Goal: Transaction & Acquisition: Purchase product/service

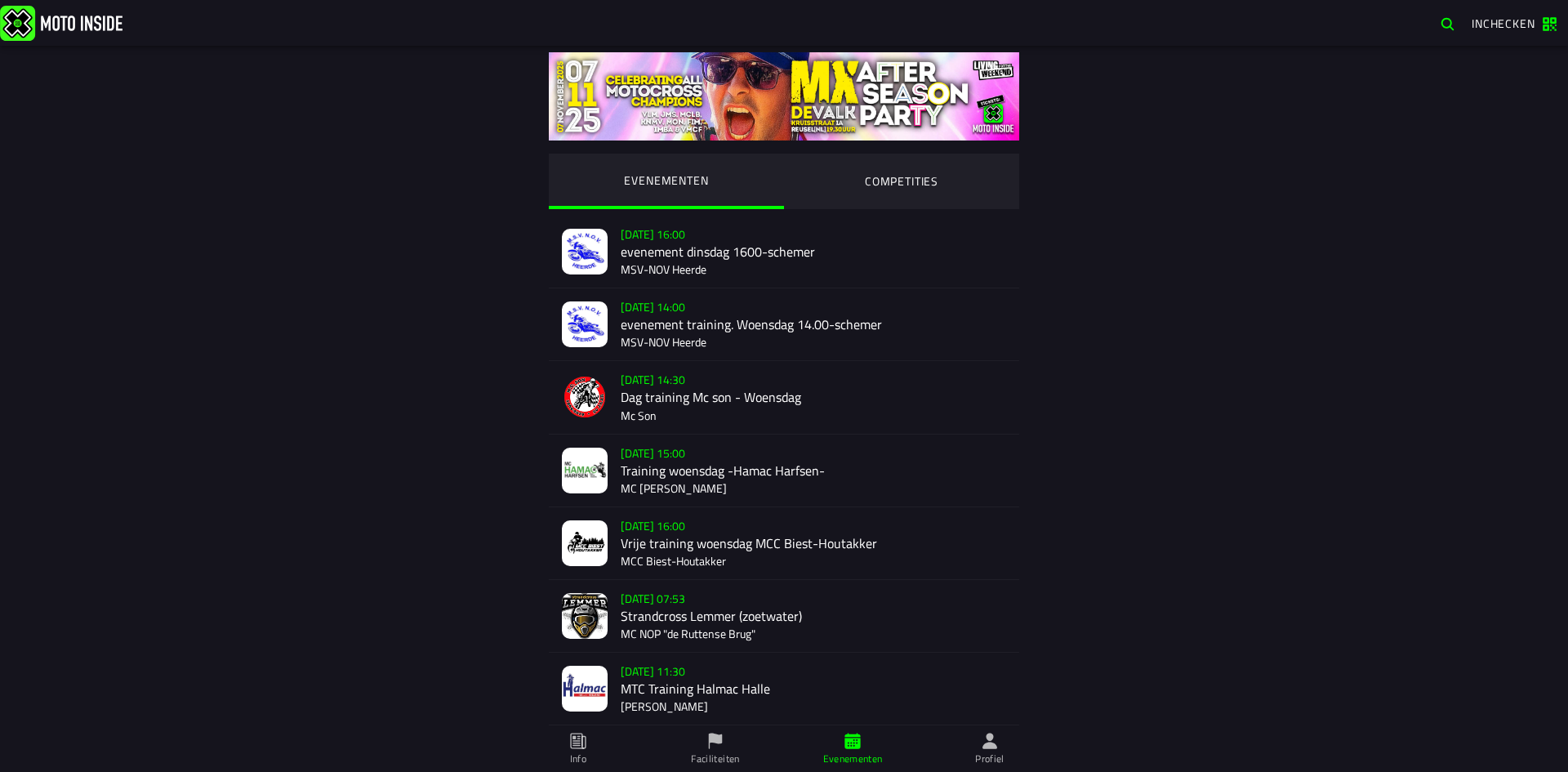
click at [916, 172] on ion-segment-button "COMPETITIES" at bounding box center [901, 181] width 235 height 55
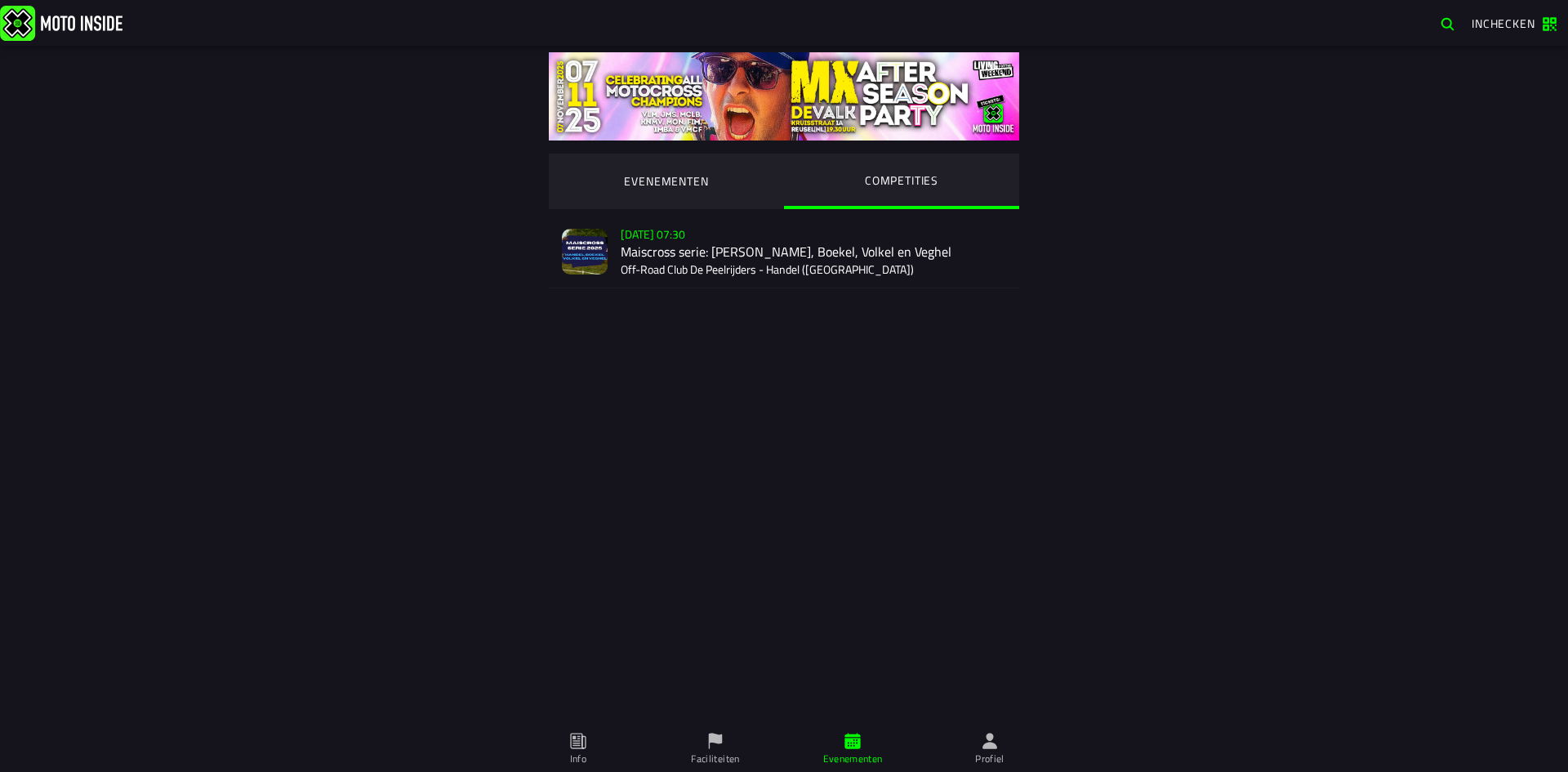
click at [807, 232] on div "Verkoop nog niet gestart Su 2 Nov - 07:30 Maiscross serie: Handel, Boekel, Volk…" at bounding box center [813, 251] width 386 height 72
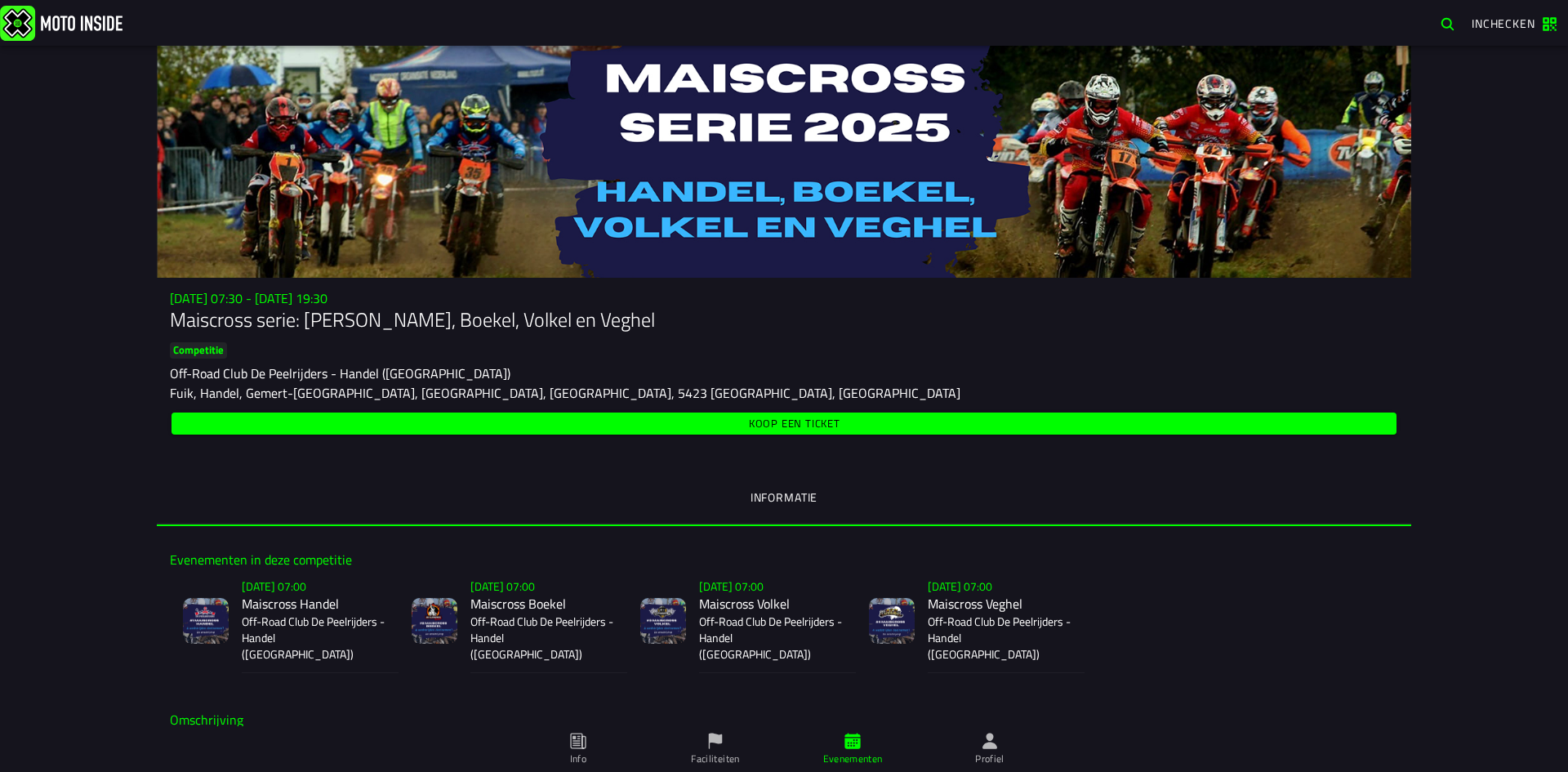
click at [800, 252] on div at bounding box center [784, 161] width 1255 height 232
click at [36, 31] on img at bounding box center [61, 22] width 123 height 35
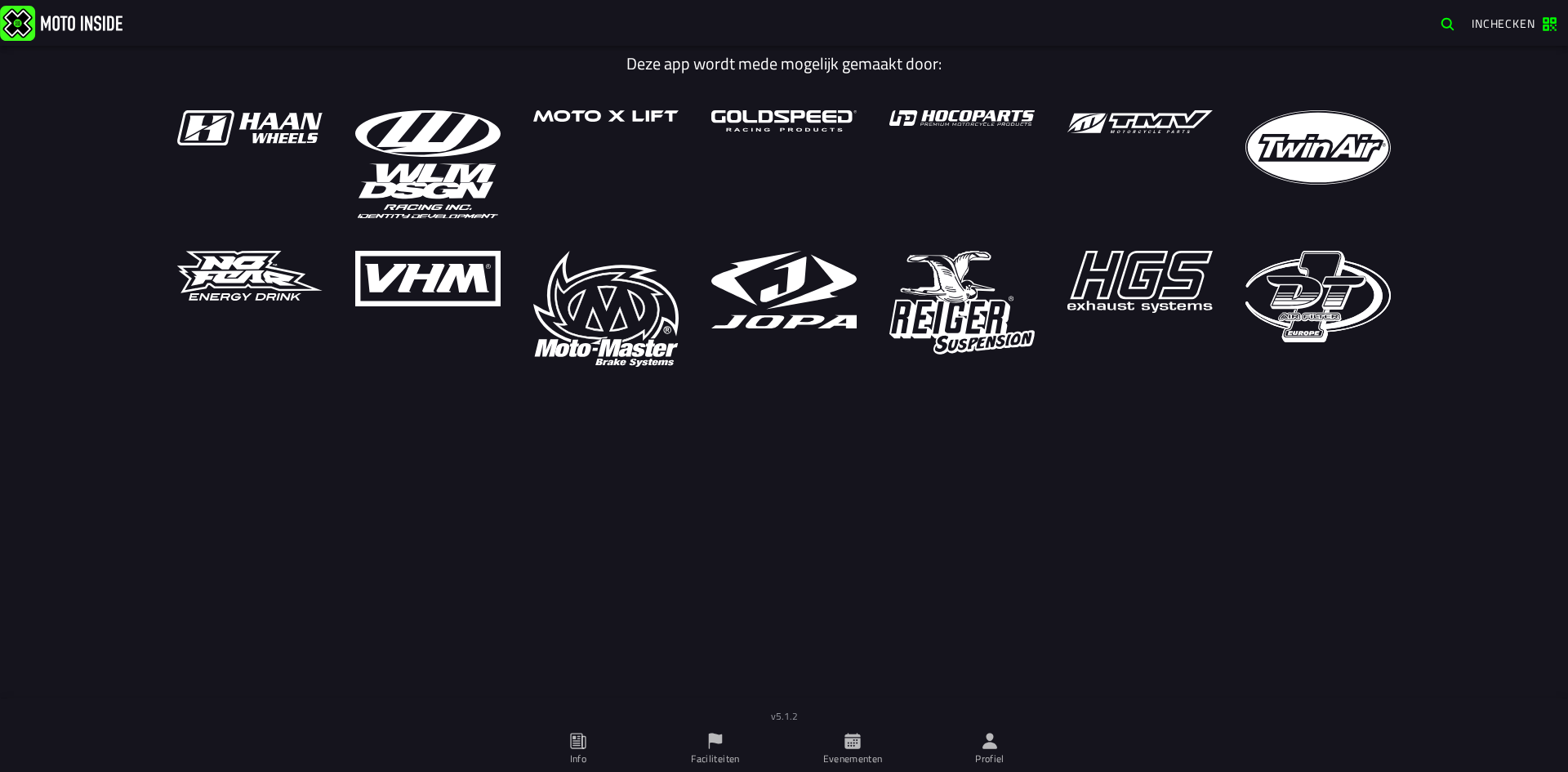
click at [836, 748] on span "Evenementen" at bounding box center [852, 748] width 118 height 45
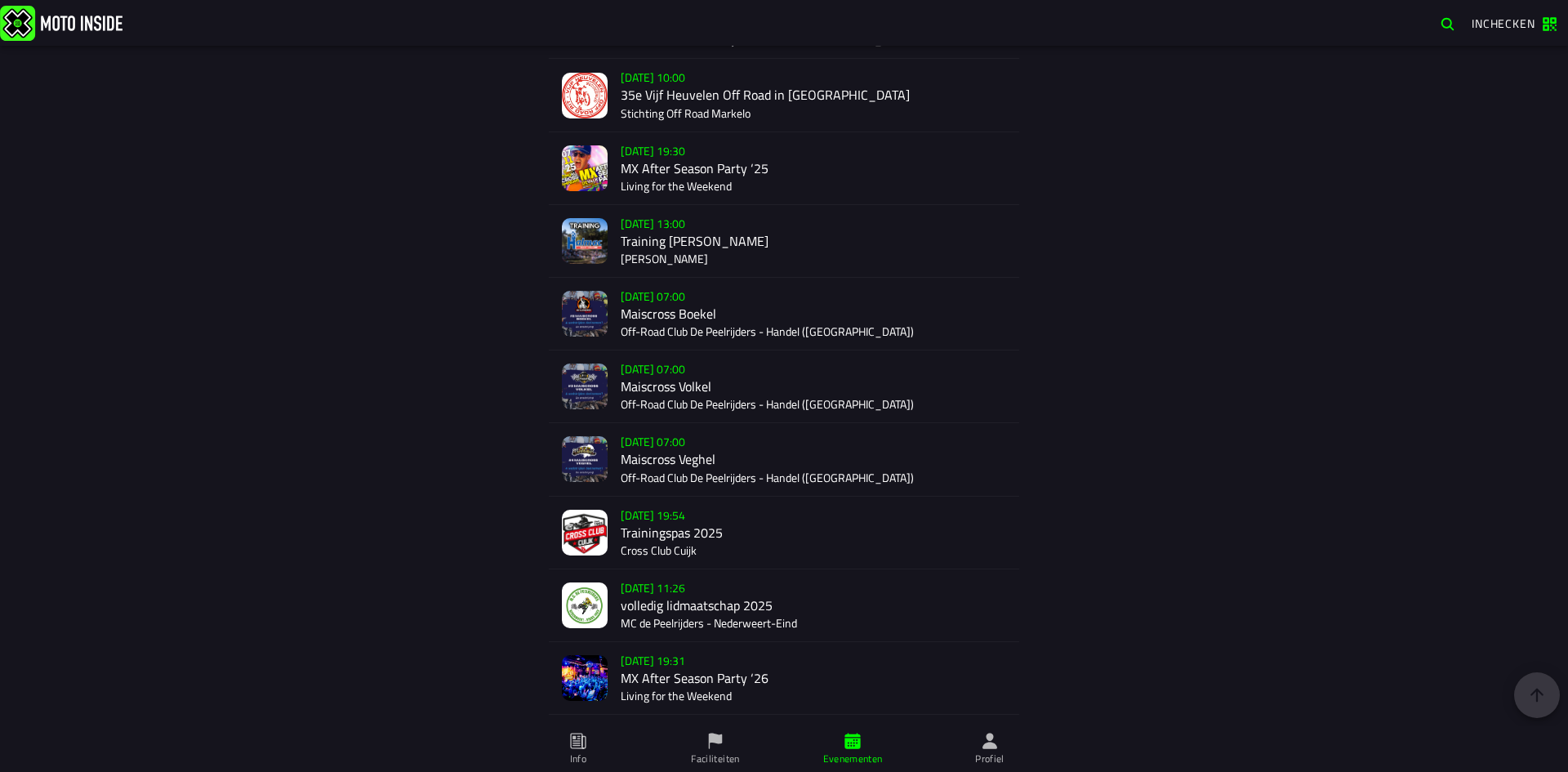
scroll to position [3092, 0]
click at [656, 385] on div "Verkoop nog niet gestart Su 16 Nov - 07:00 Maiscross Volkel Off-Road Club De Pe…" at bounding box center [813, 385] width 386 height 72
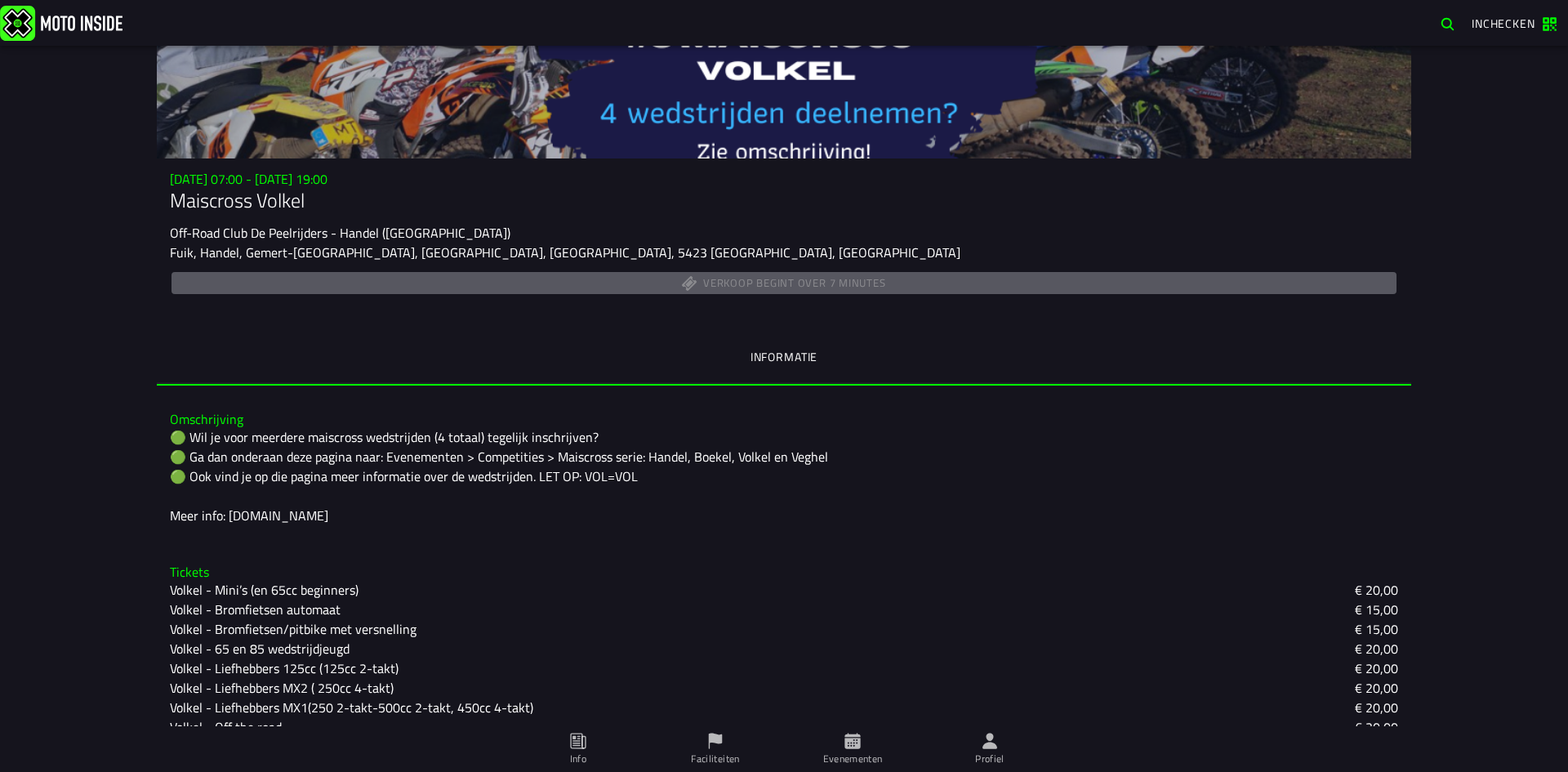
scroll to position [113, 0]
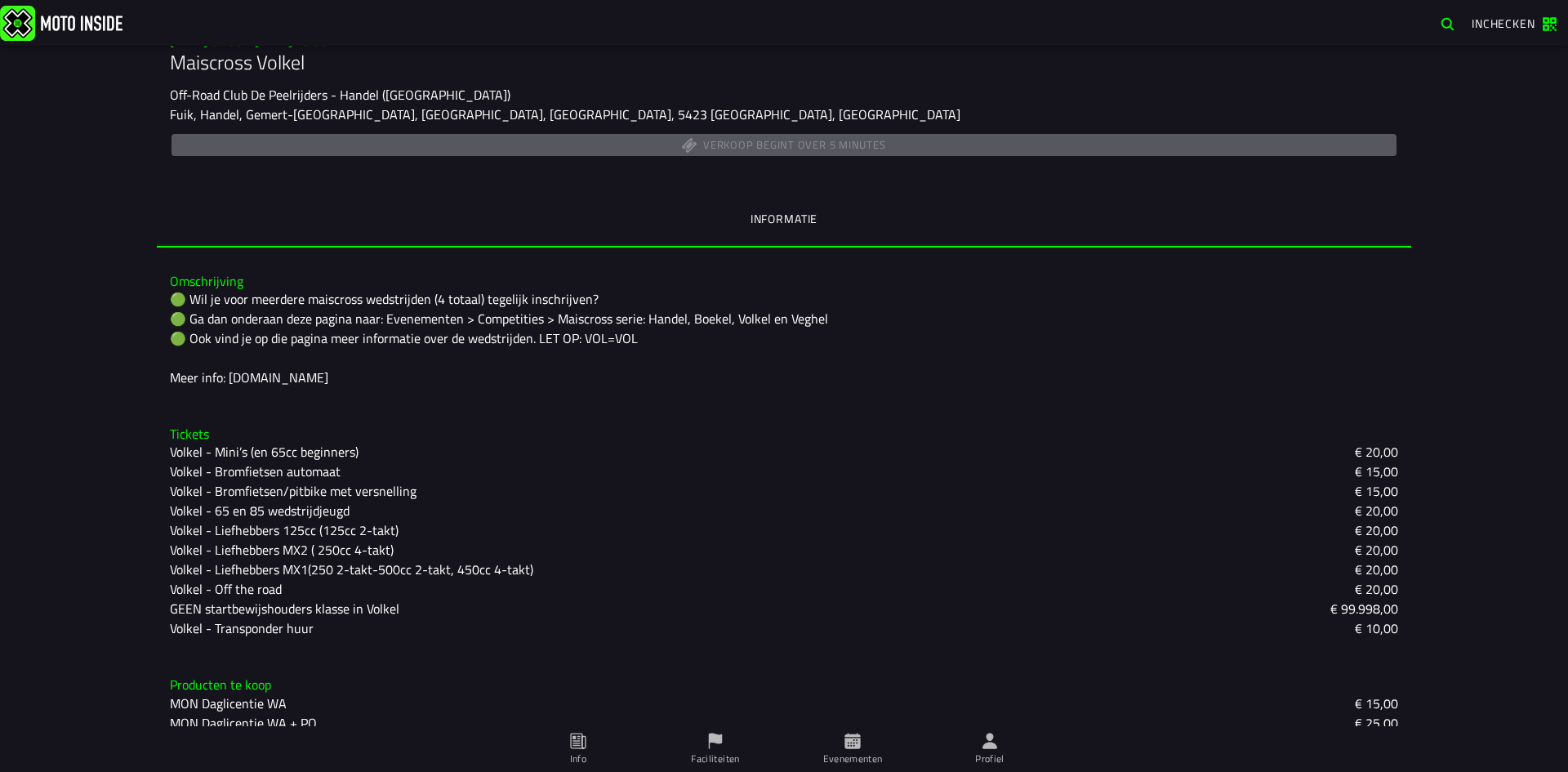
scroll to position [277, 0]
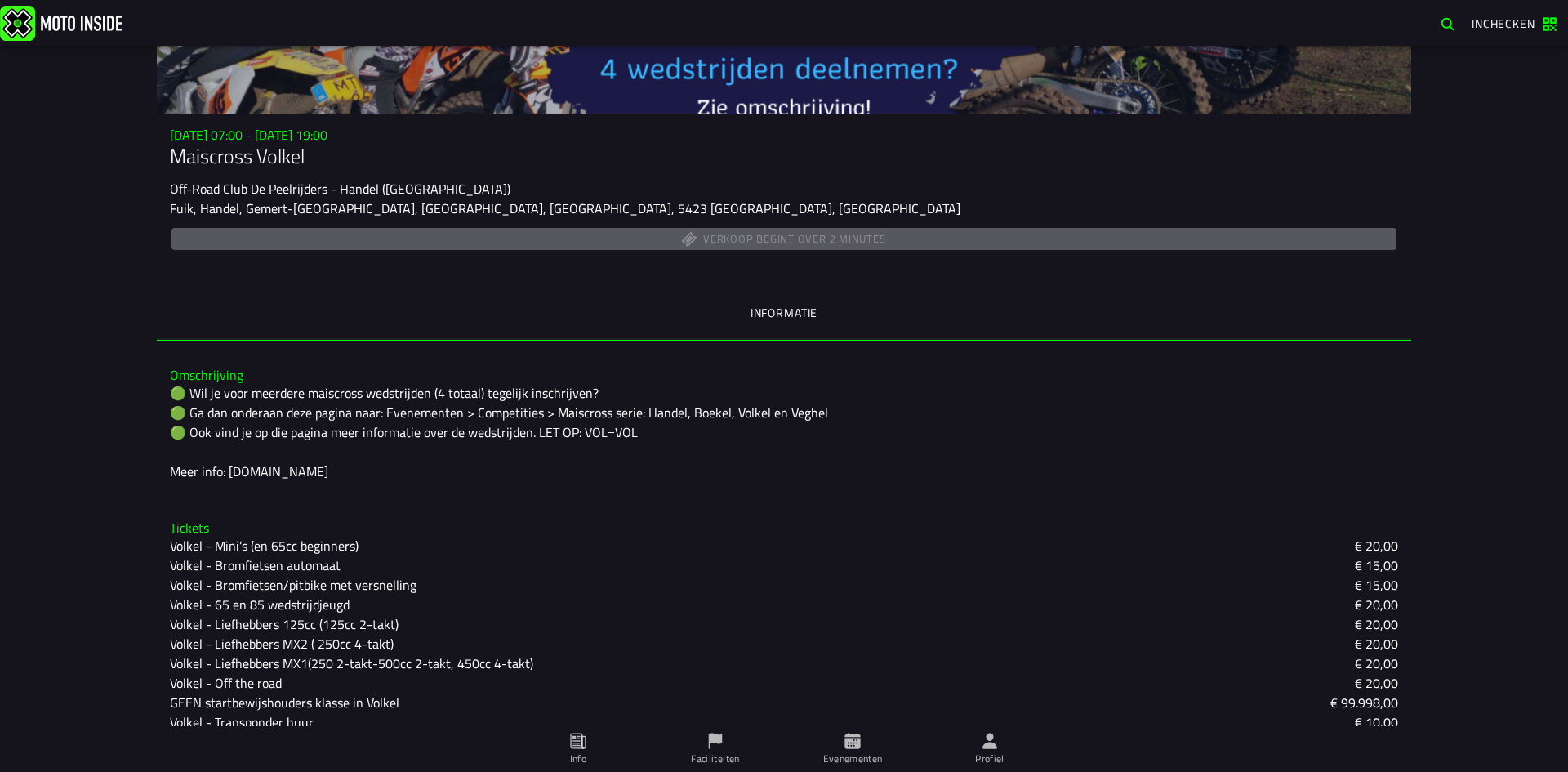
scroll to position [245, 0]
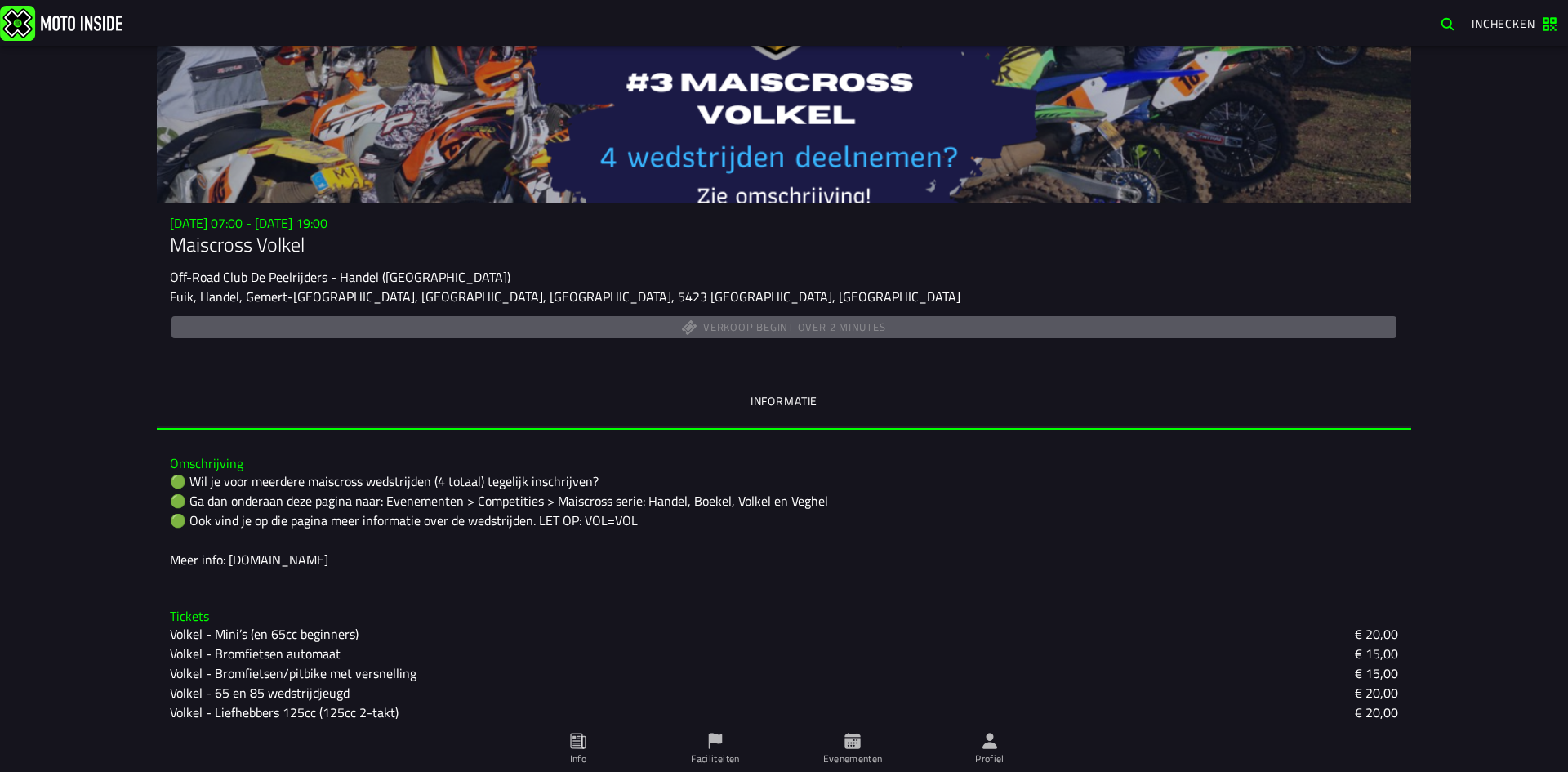
scroll to position [163, 0]
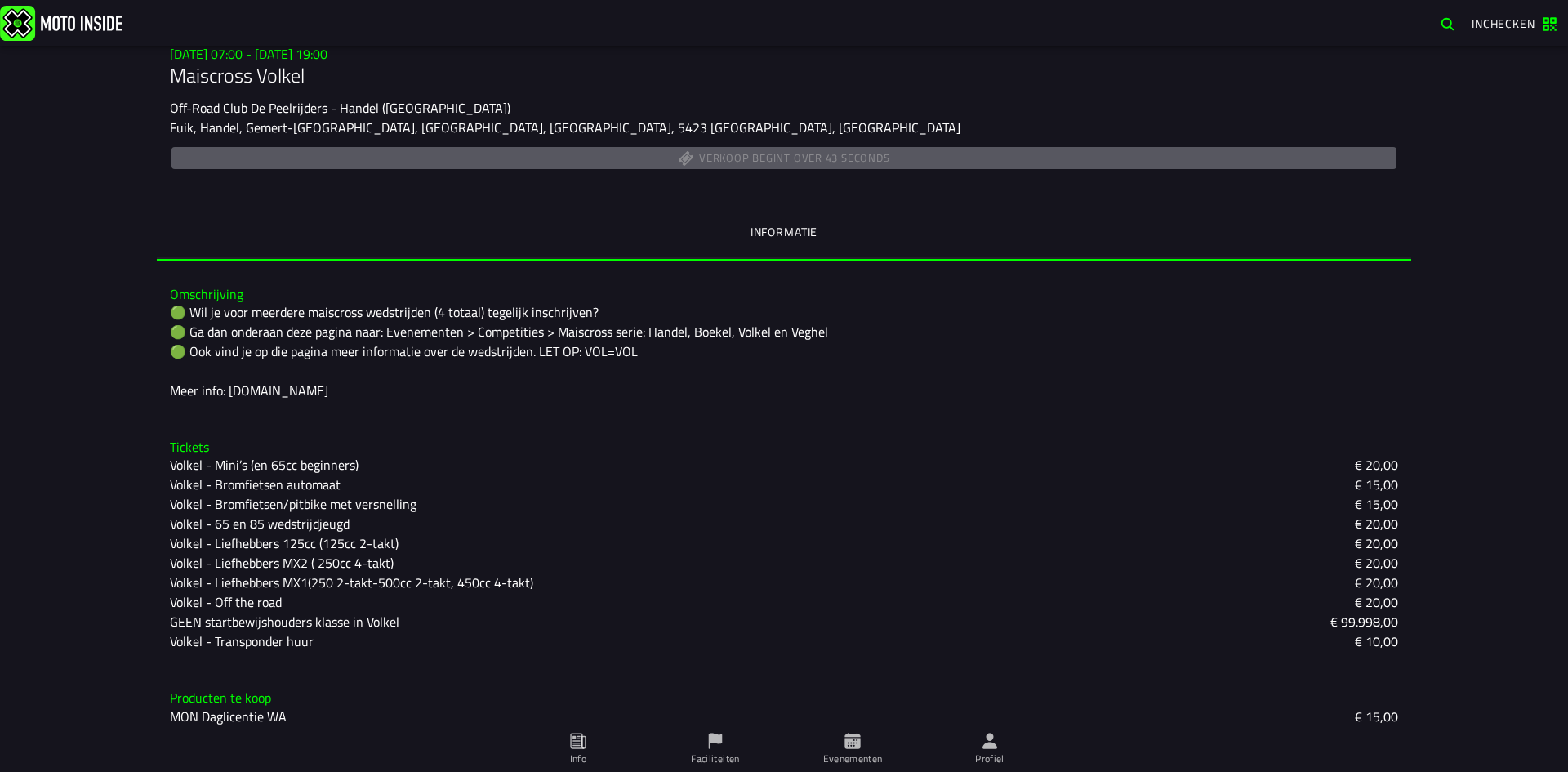
scroll to position [245, 0]
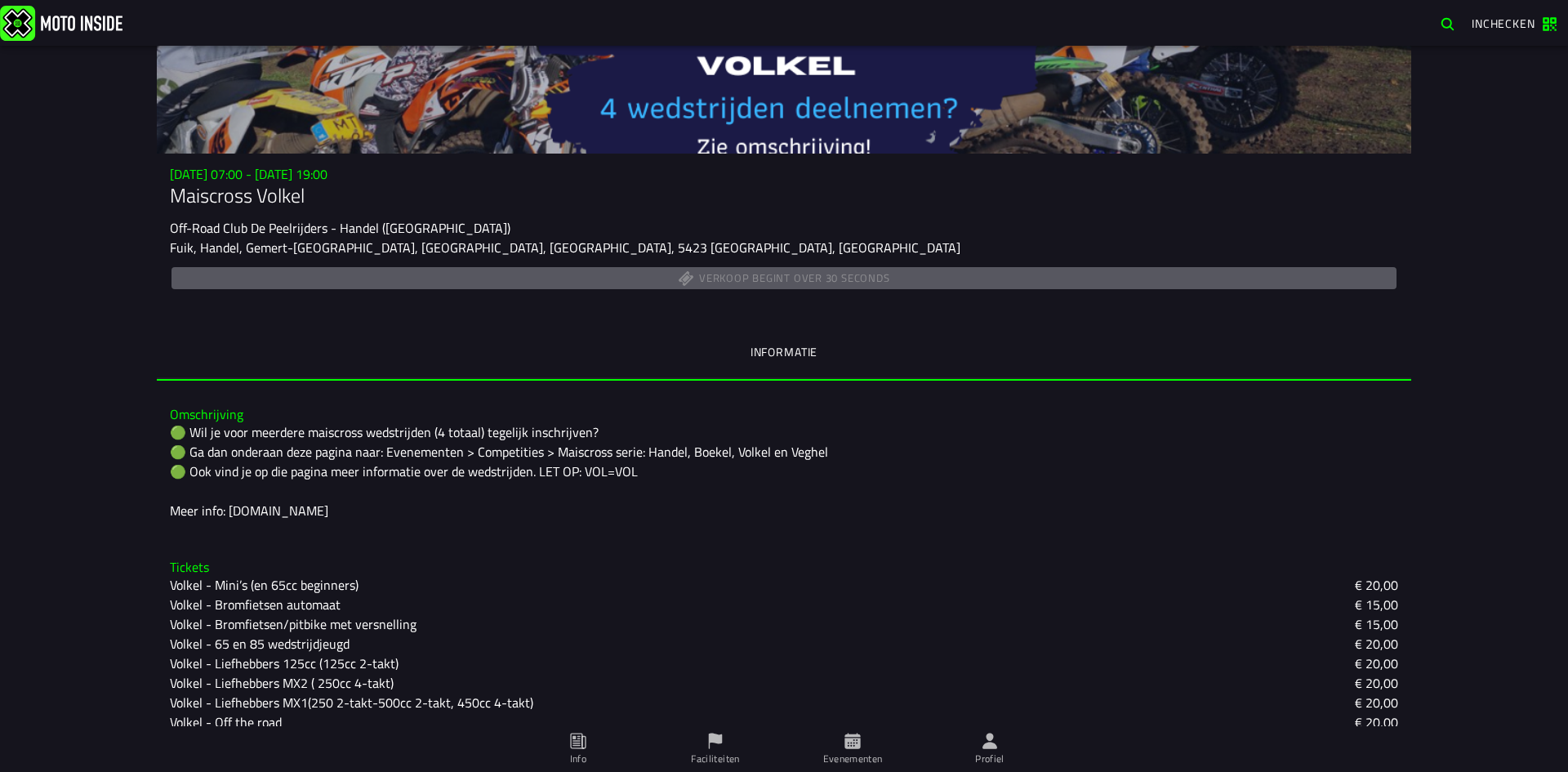
scroll to position [163, 0]
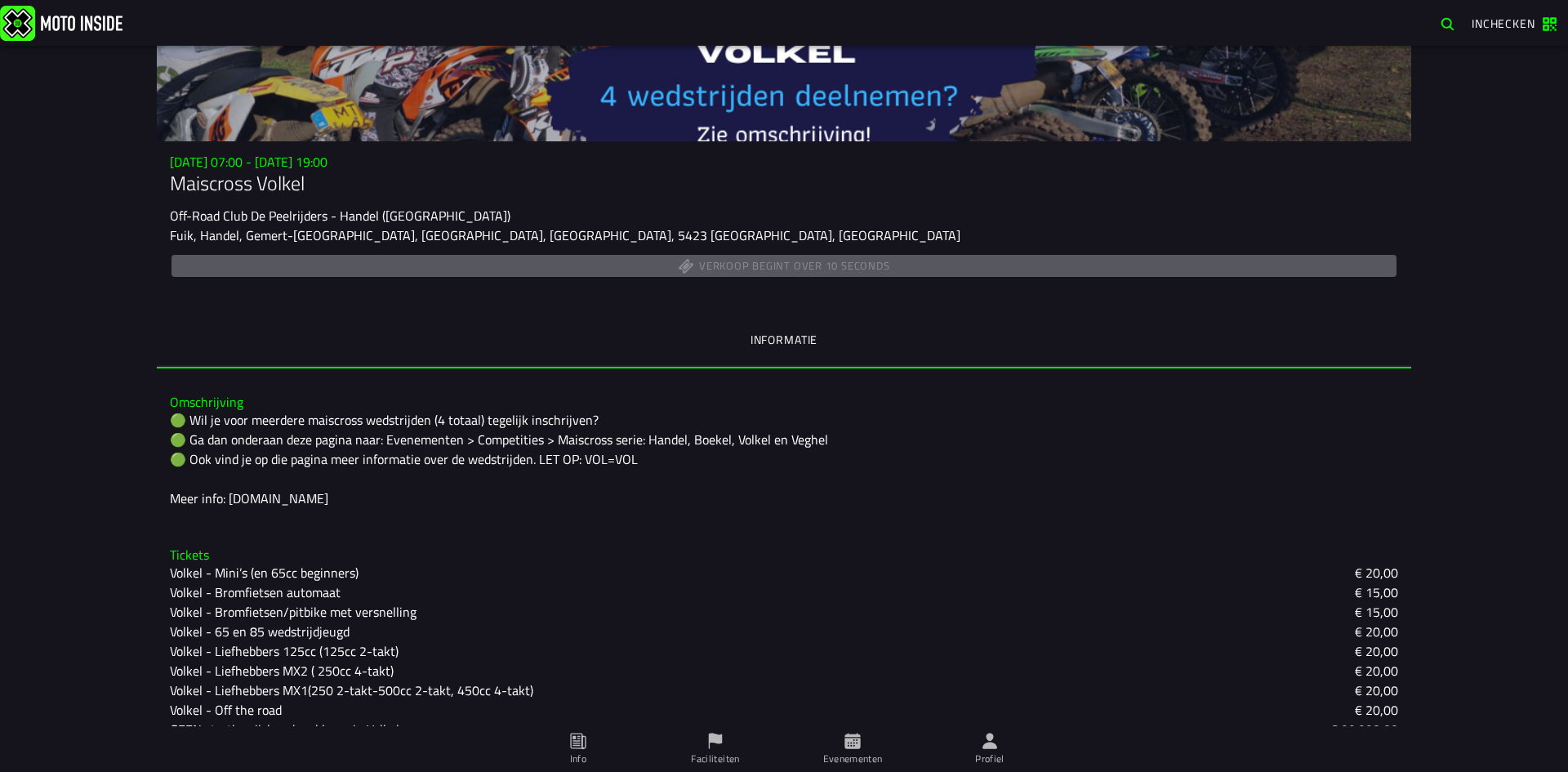
scroll to position [163, 0]
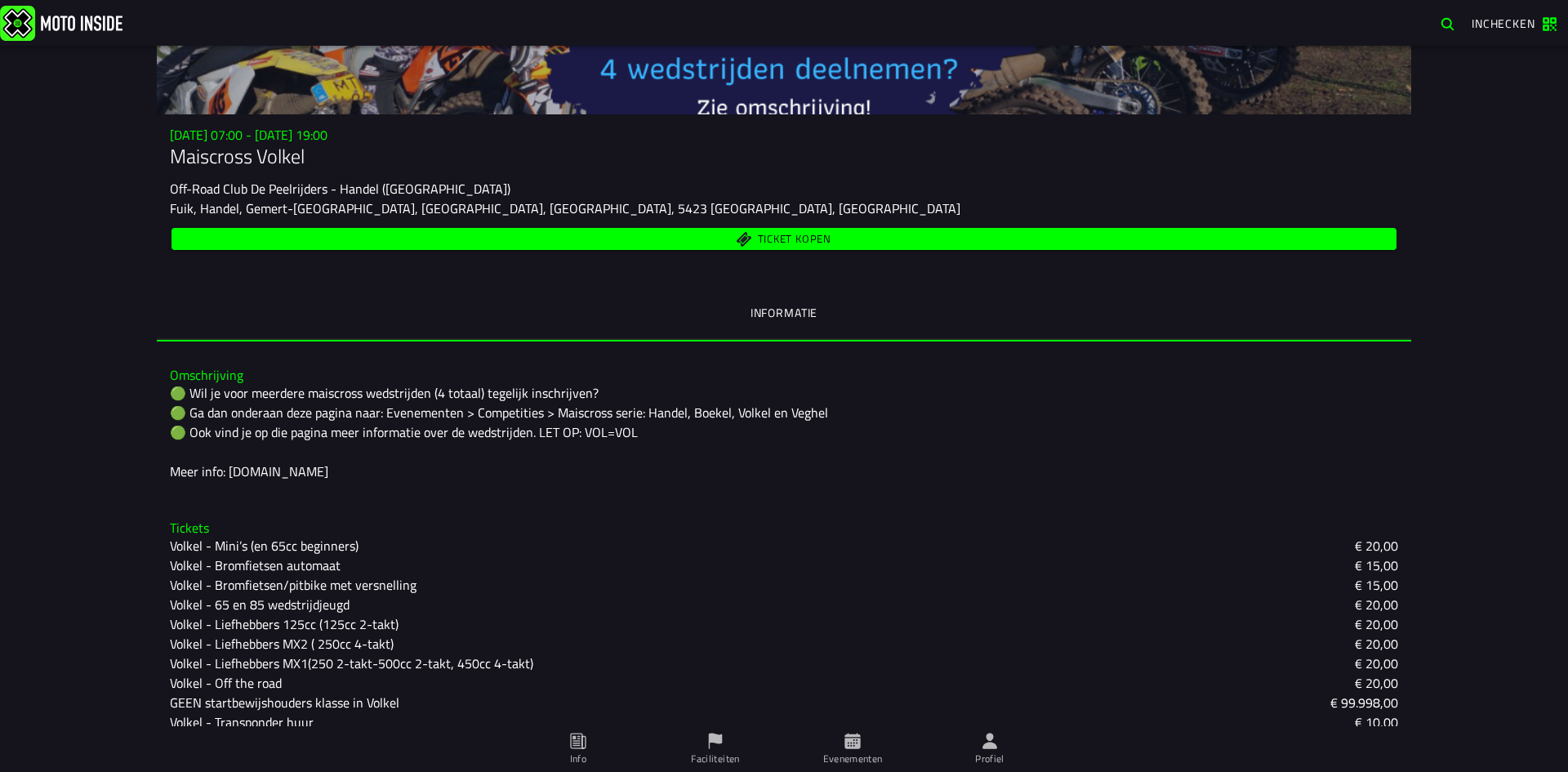
click at [857, 238] on span "Ticket kopen" at bounding box center [784, 239] width 1206 height 15
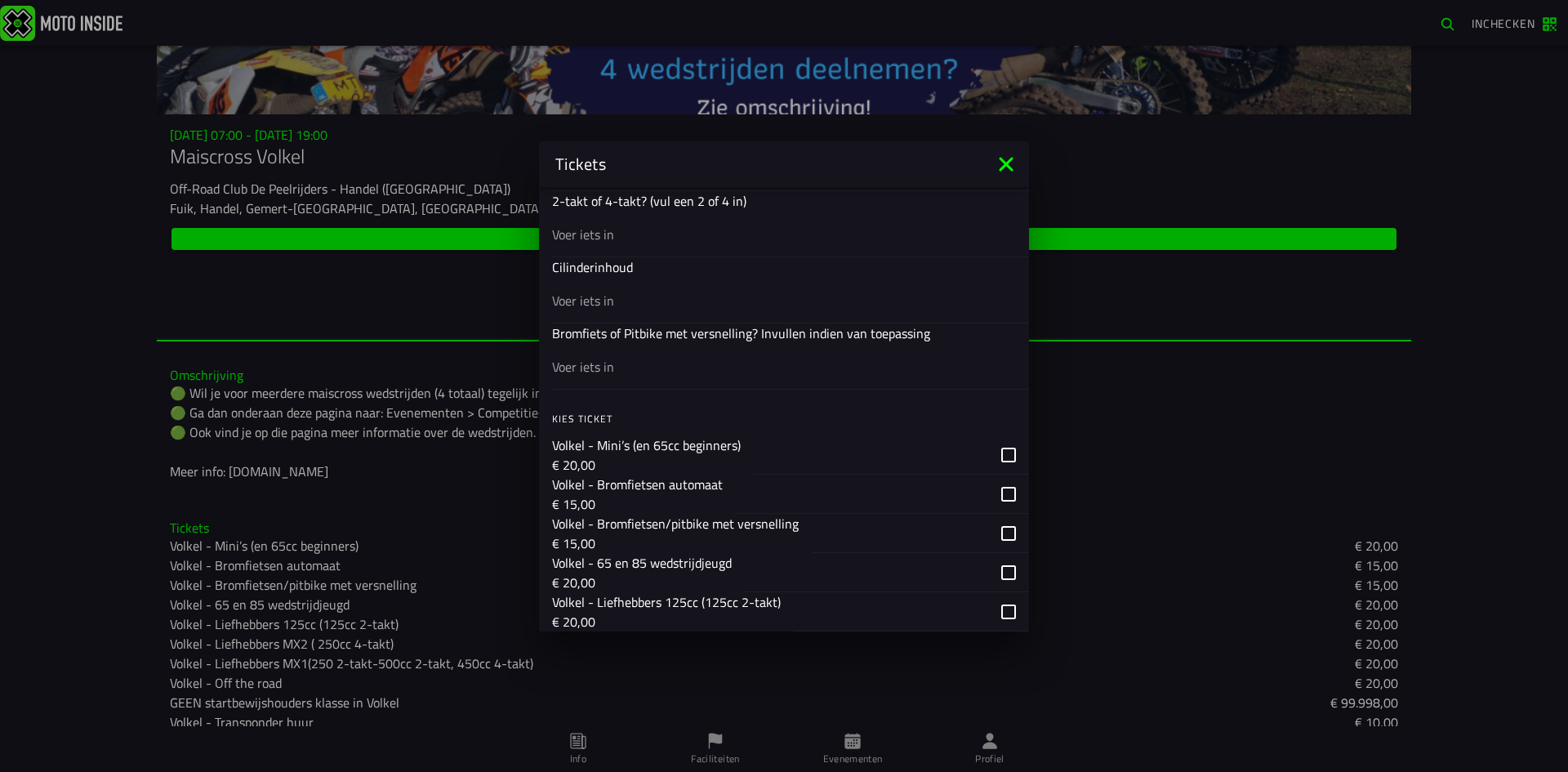
scroll to position [1061, 0]
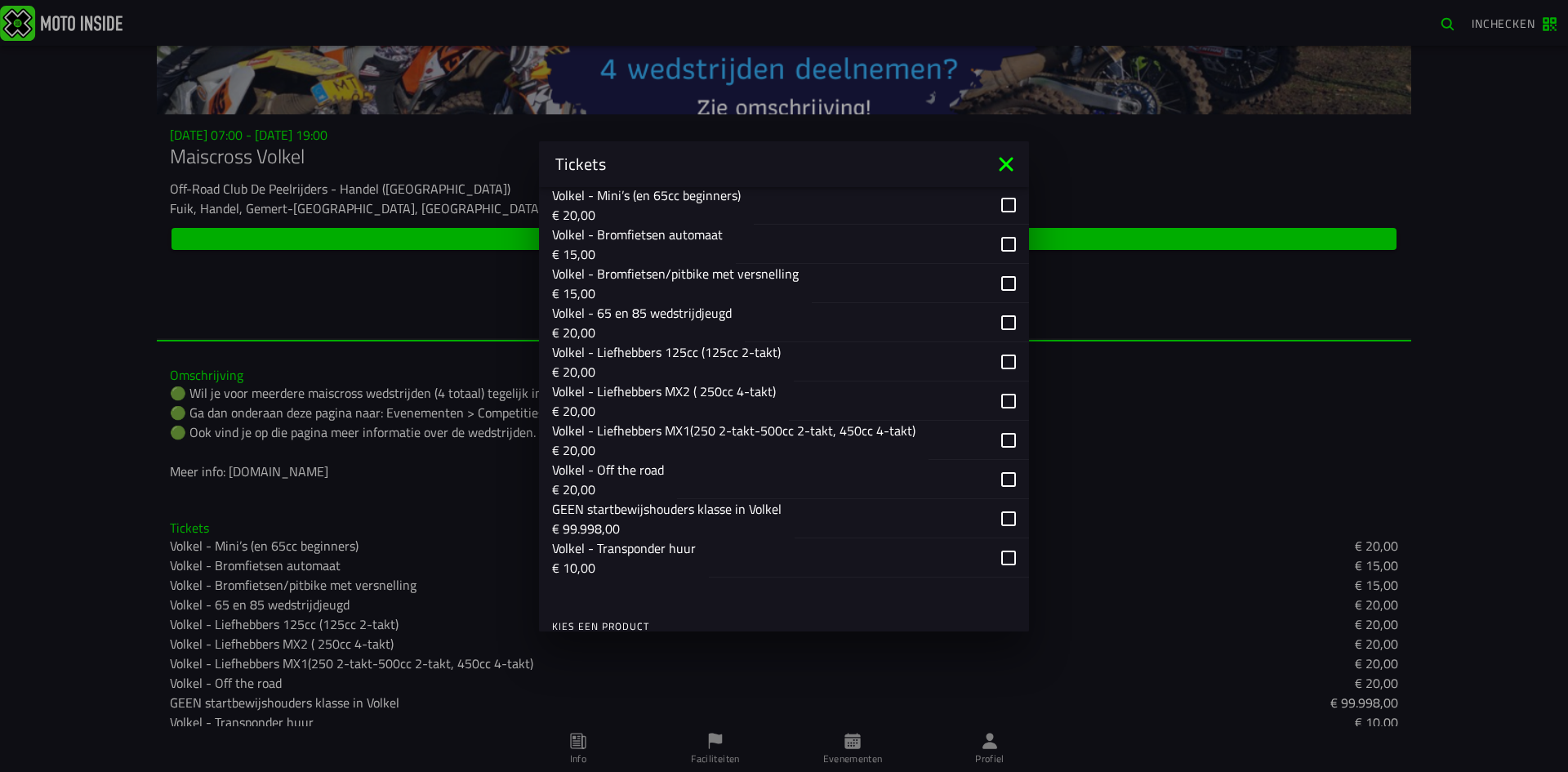
click at [777, 272] on p "Volkel - Bromfietsen/pitbike met versnelling" at bounding box center [675, 273] width 247 height 20
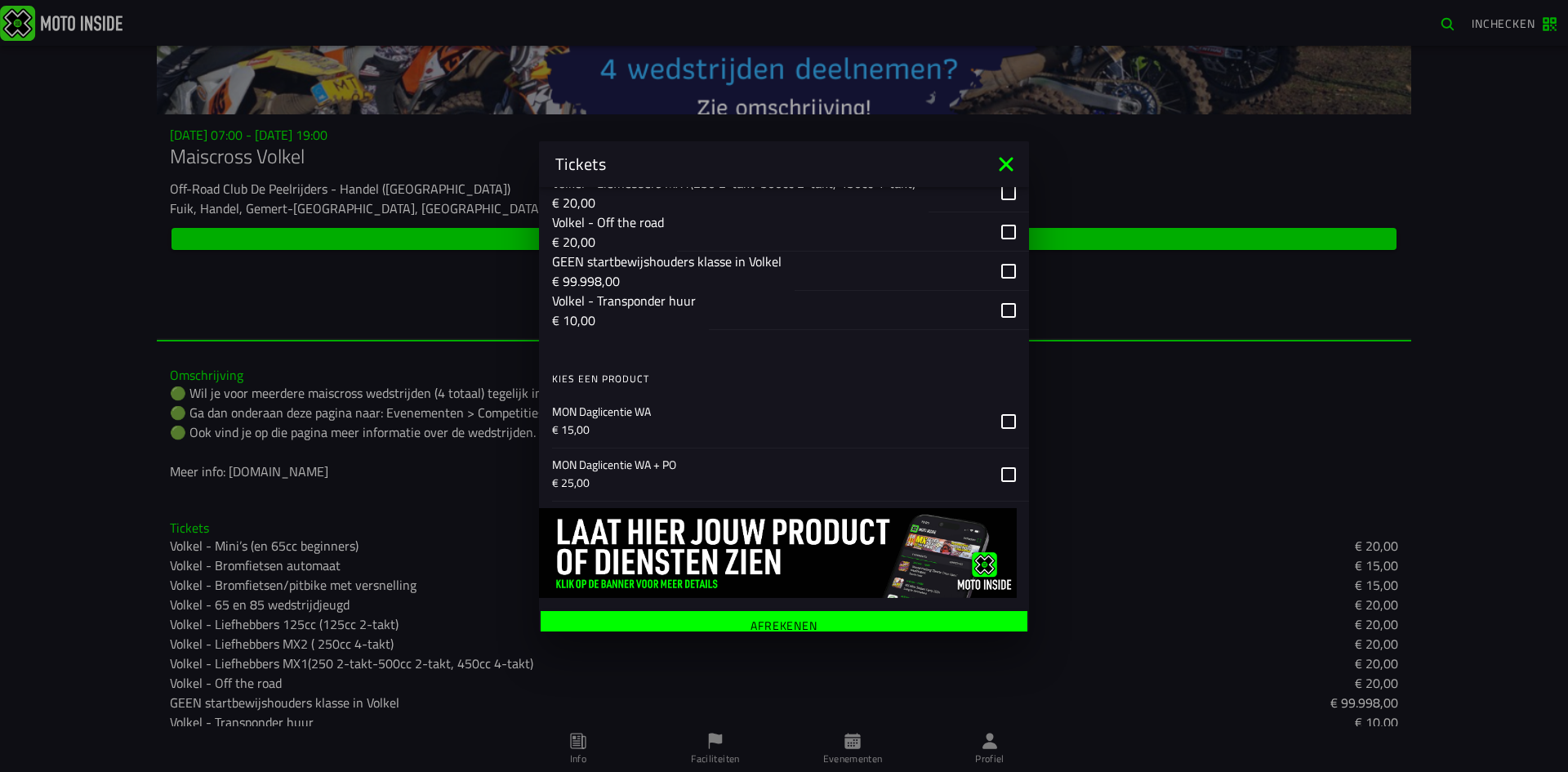
scroll to position [1321, 0]
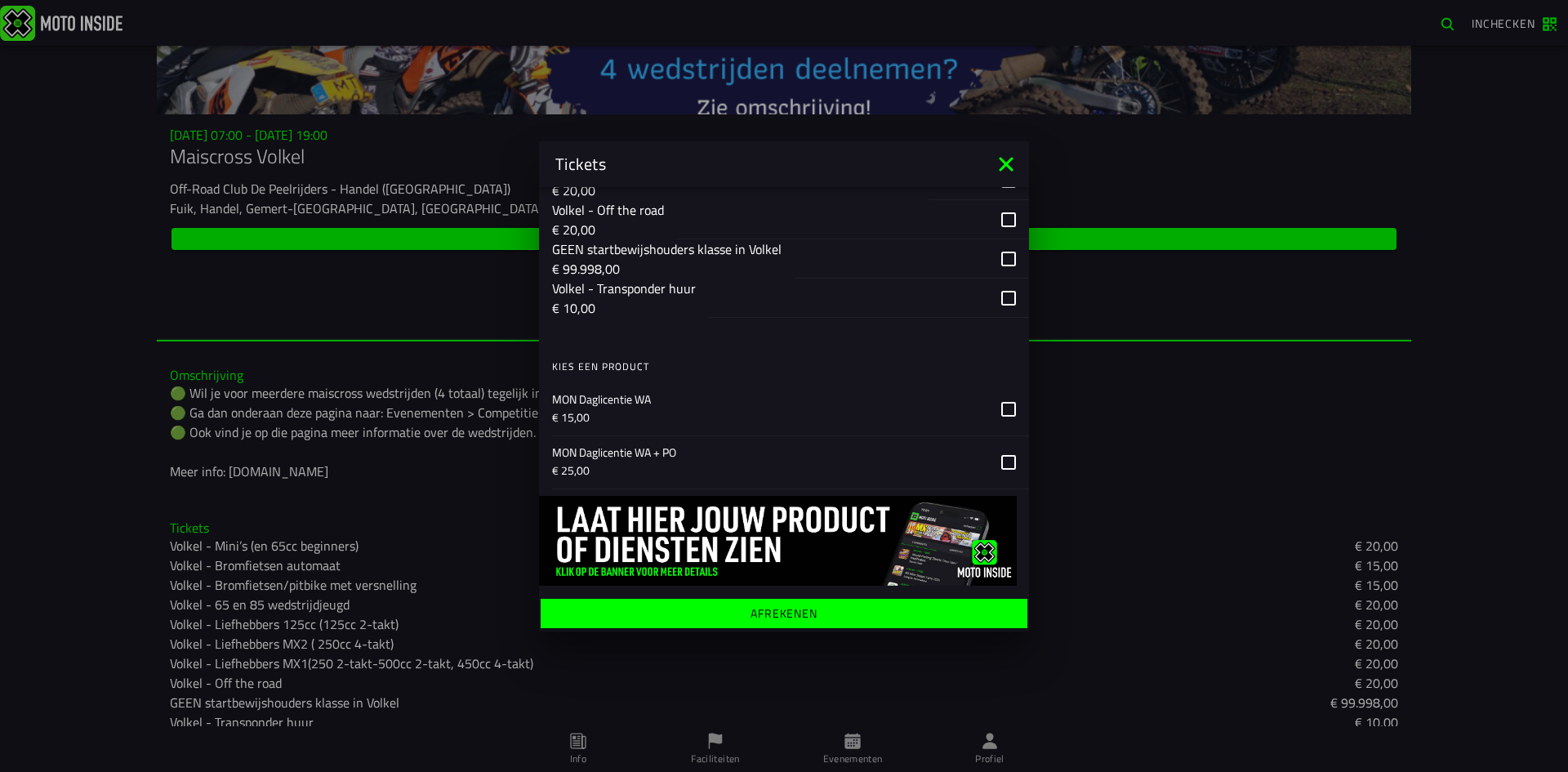
click at [1001, 408] on icon at bounding box center [1008, 409] width 15 height 15
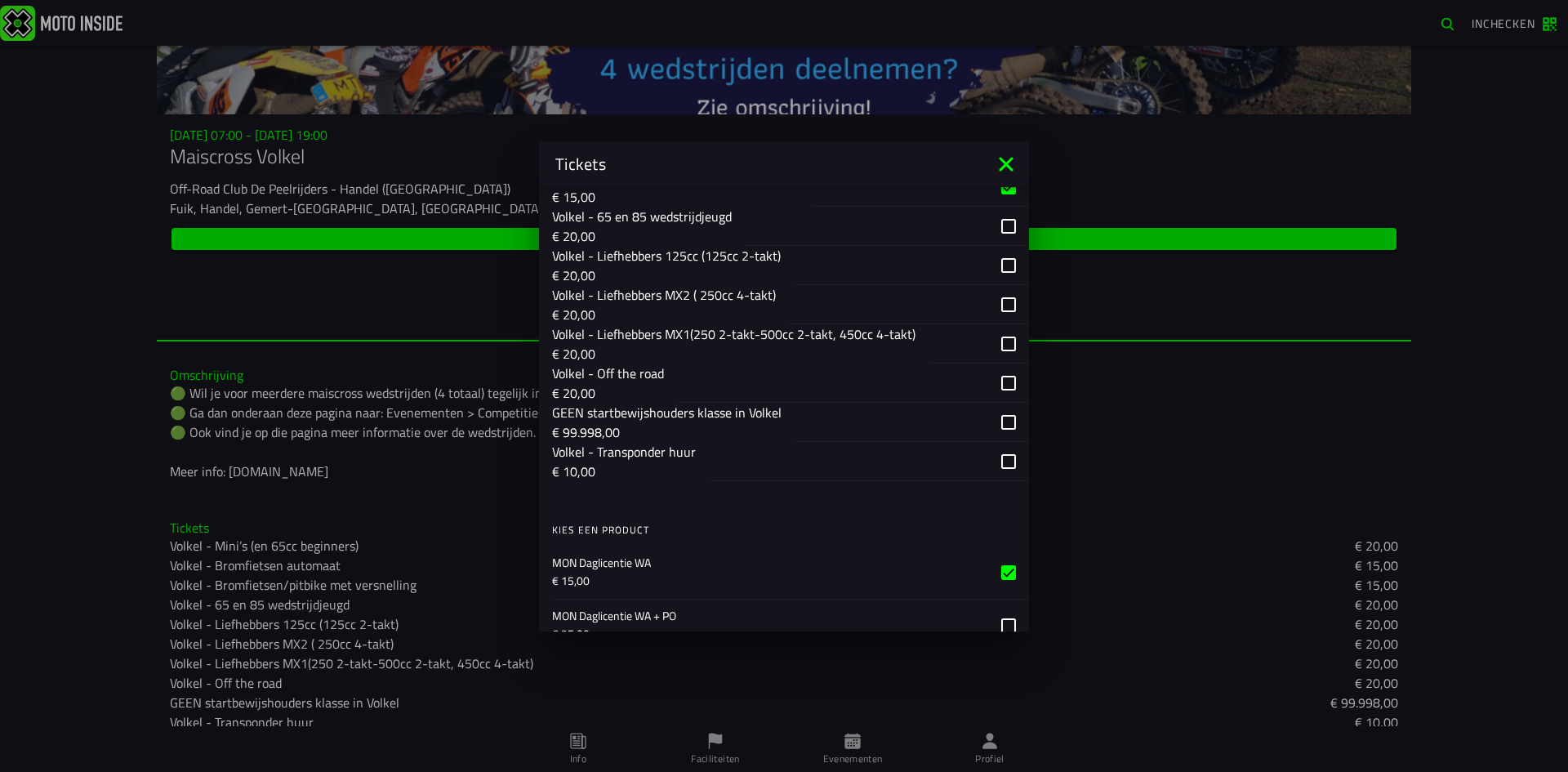
scroll to position [1239, 0]
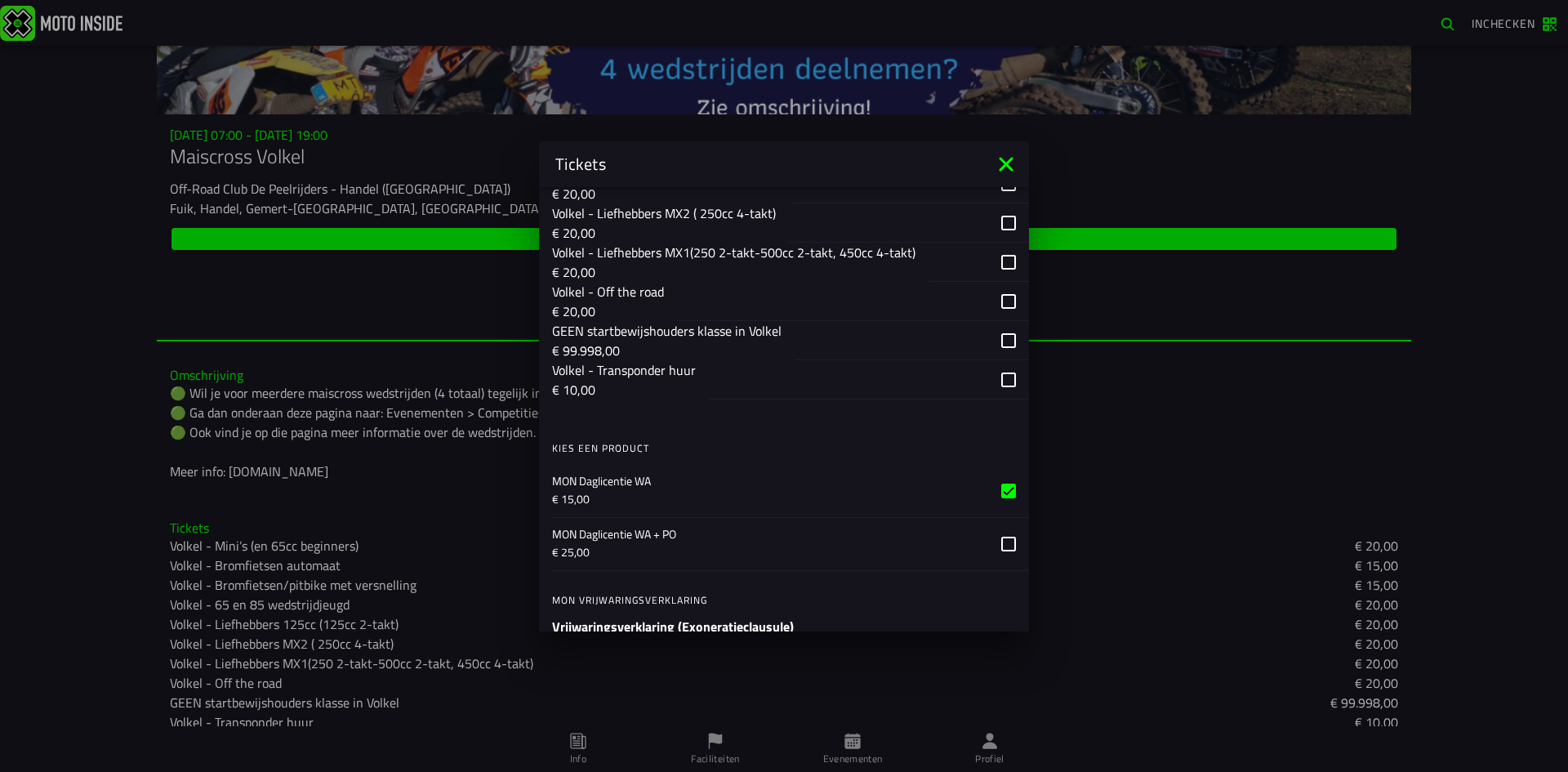
click at [1001, 487] on icon at bounding box center [1008, 491] width 15 height 15
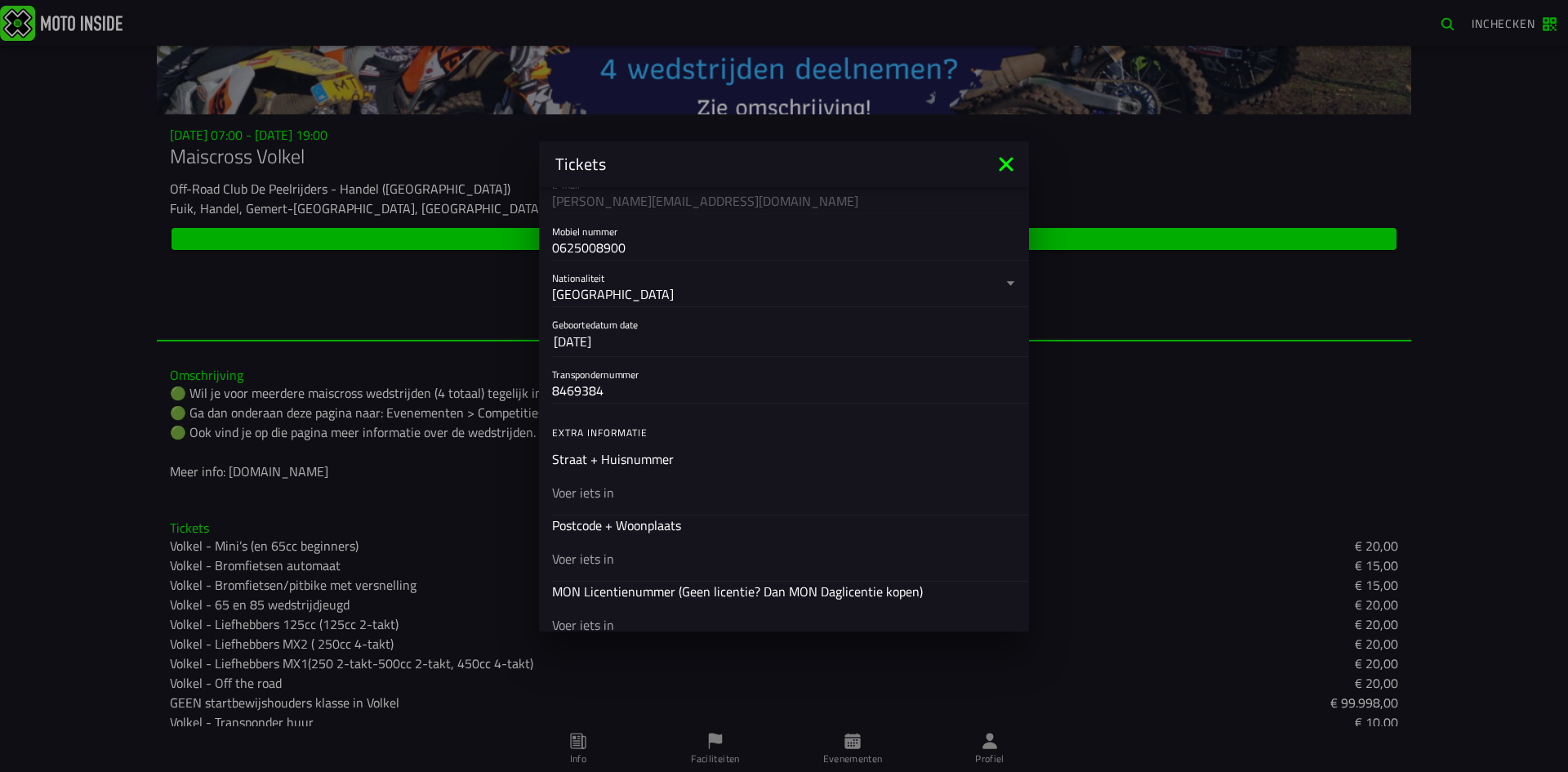
scroll to position [341, 0]
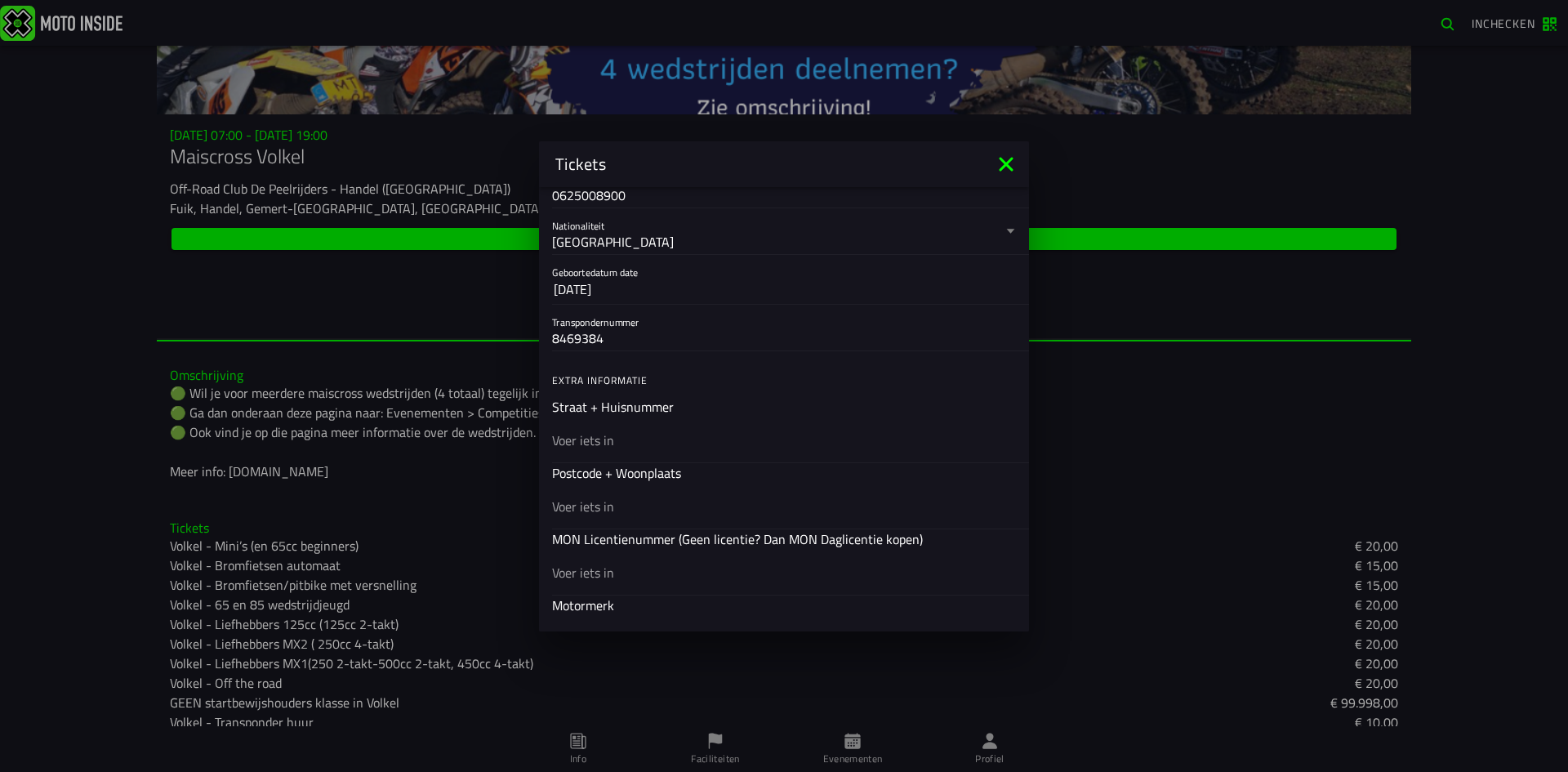
click at [638, 407] on ion-input "Straat + Huisnummer" at bounding box center [784, 429] width 464 height 65
click at [647, 441] on input "text" at bounding box center [784, 439] width 464 height 20
type input "Handelsesteeg 30"
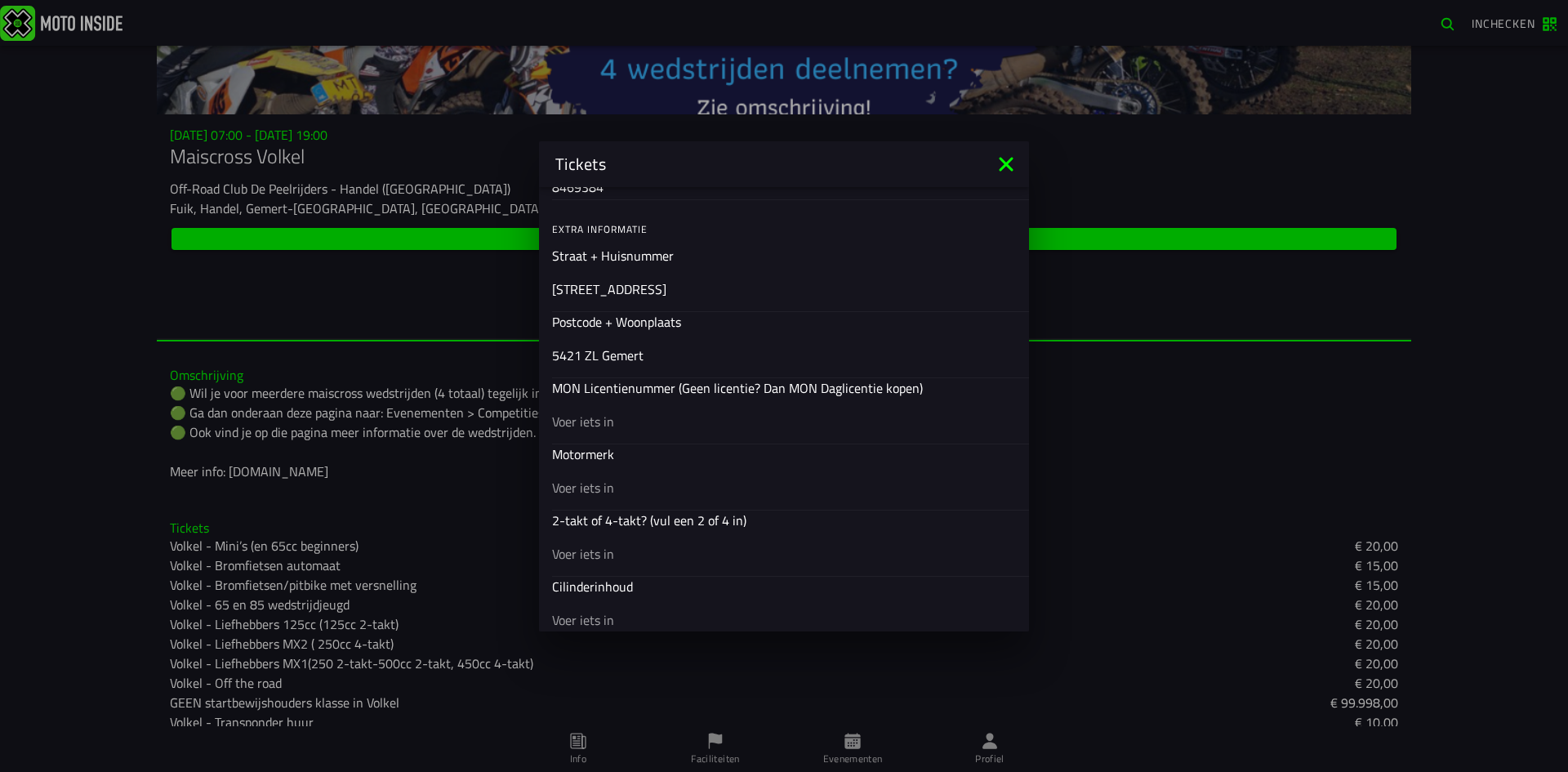
scroll to position [505, 0]
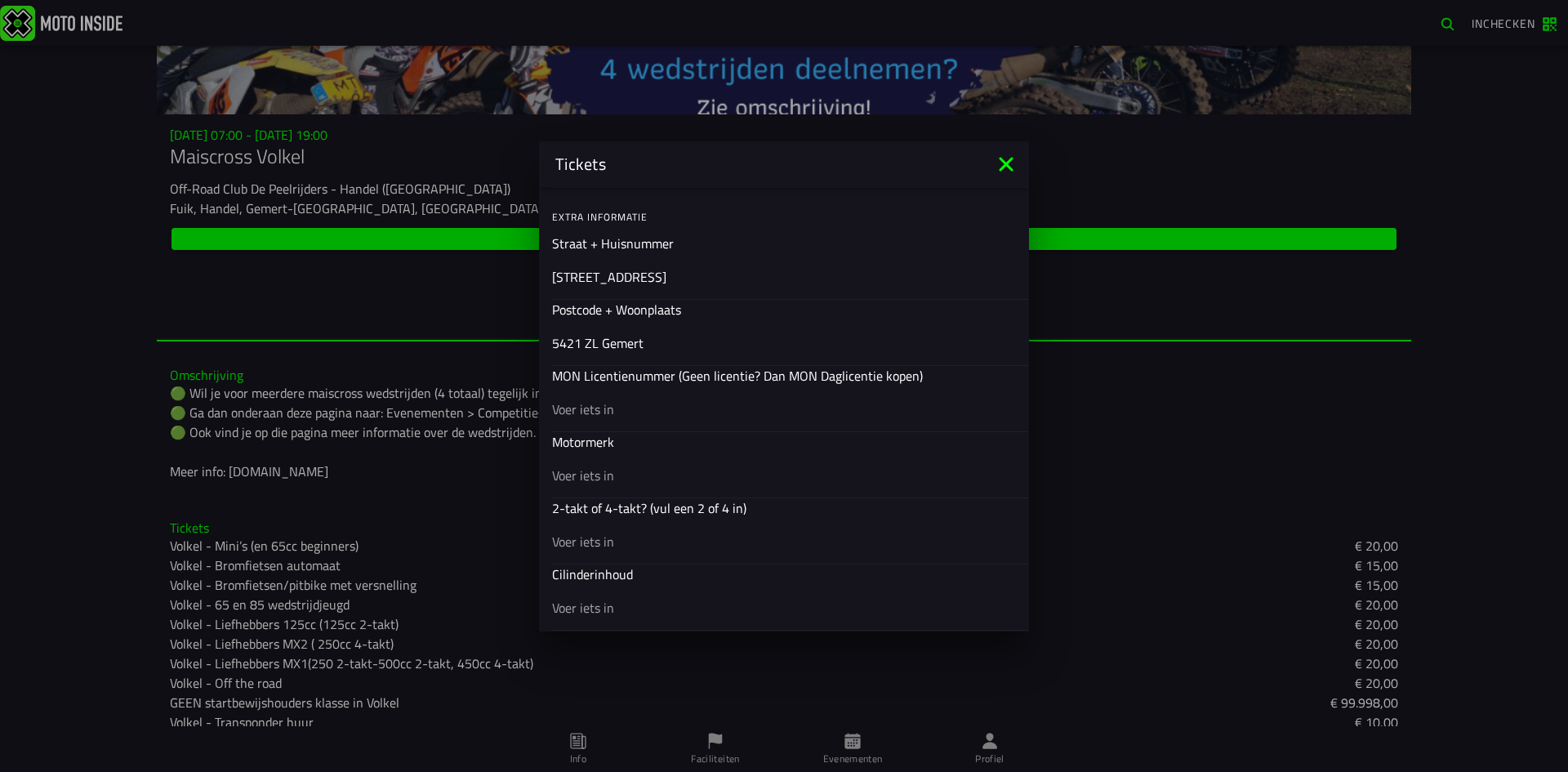
type input "5421 ZL Gemert"
click at [640, 417] on input "text" at bounding box center [784, 409] width 464 height 20
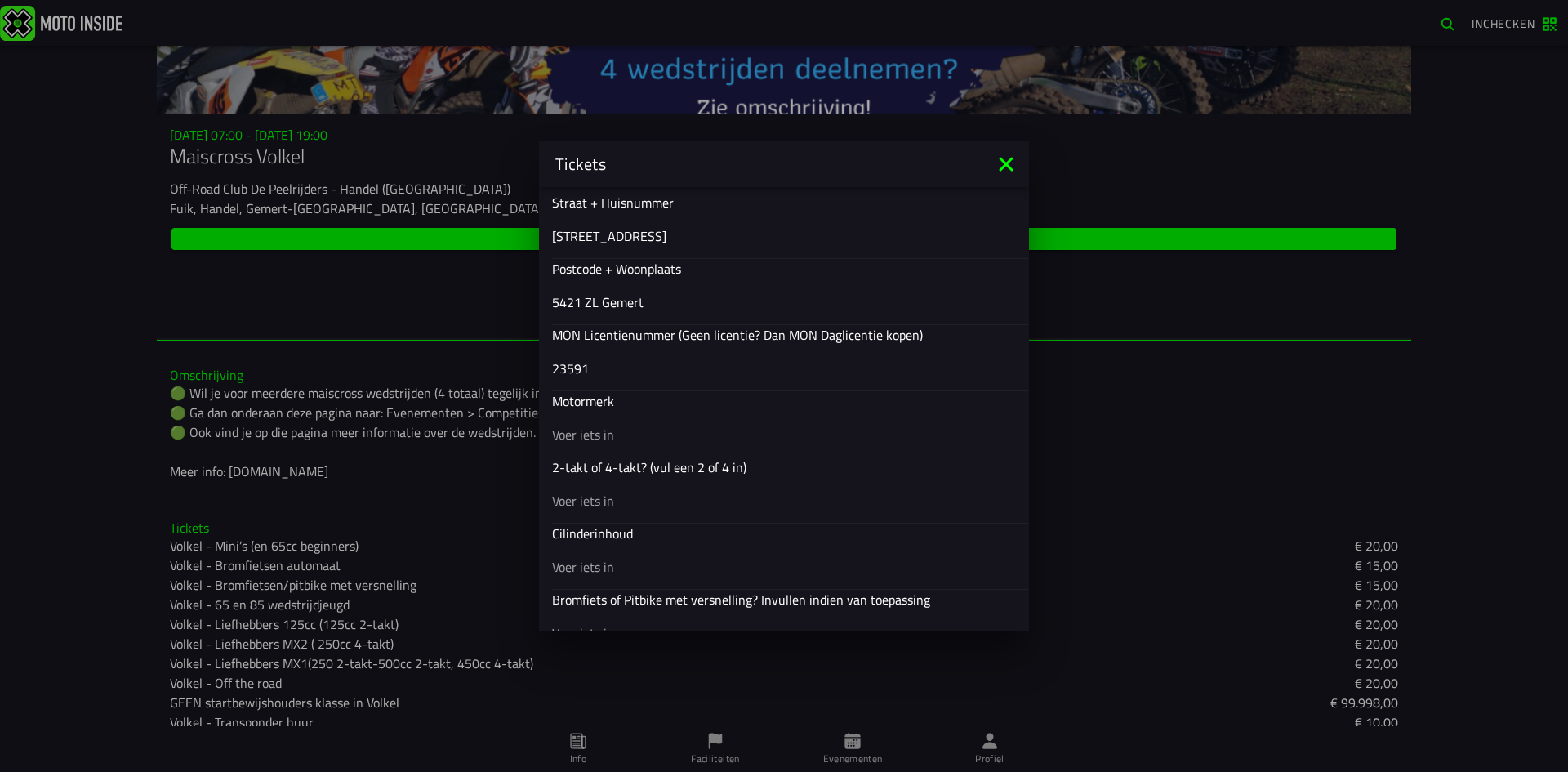
scroll to position [586, 0]
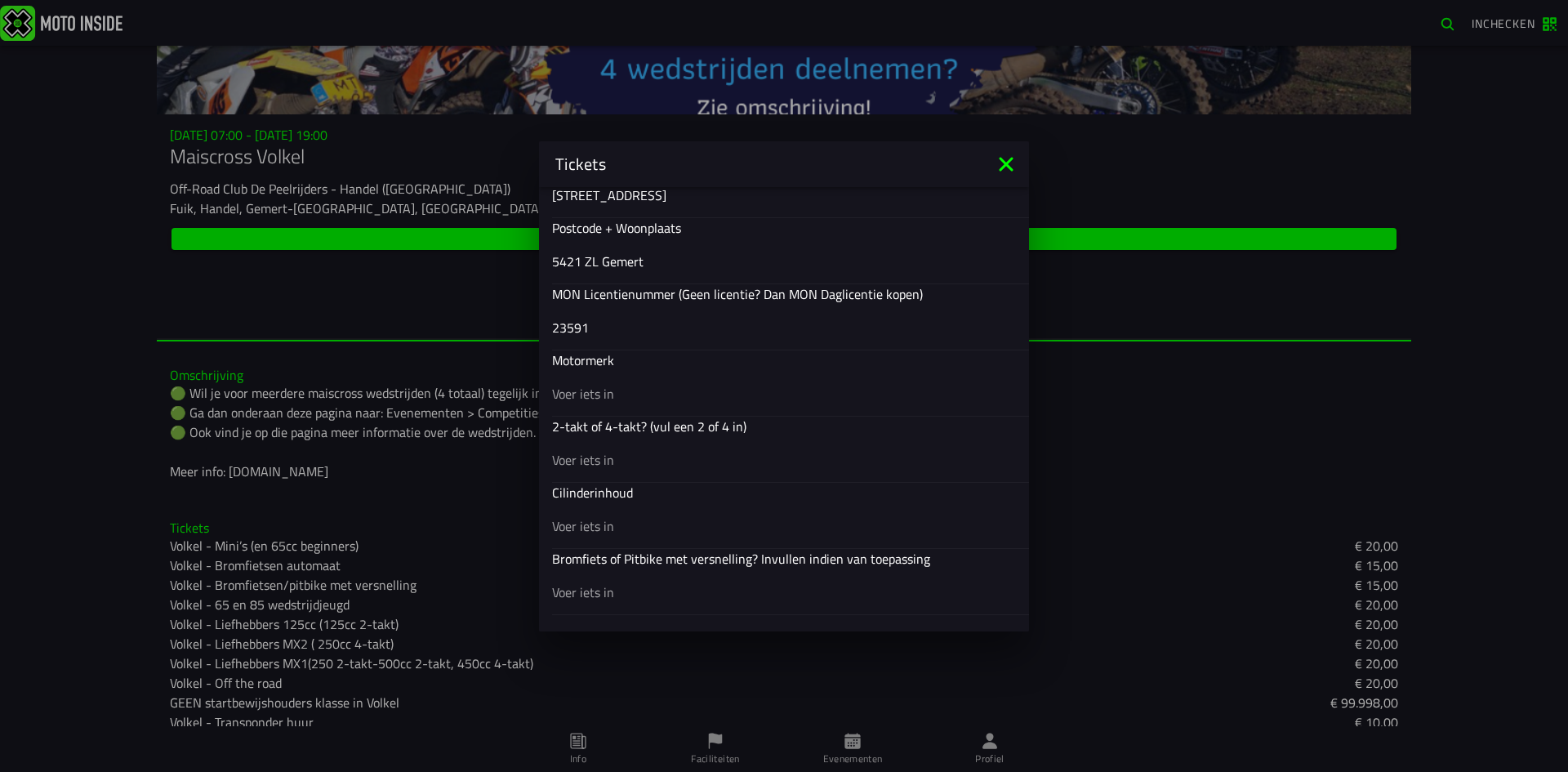
type input "23591"
click at [669, 392] on input "text" at bounding box center [784, 393] width 464 height 20
type input "Honda"
click at [631, 469] on div at bounding box center [784, 459] width 464 height 45
click at [631, 468] on input "text" at bounding box center [784, 459] width 464 height 20
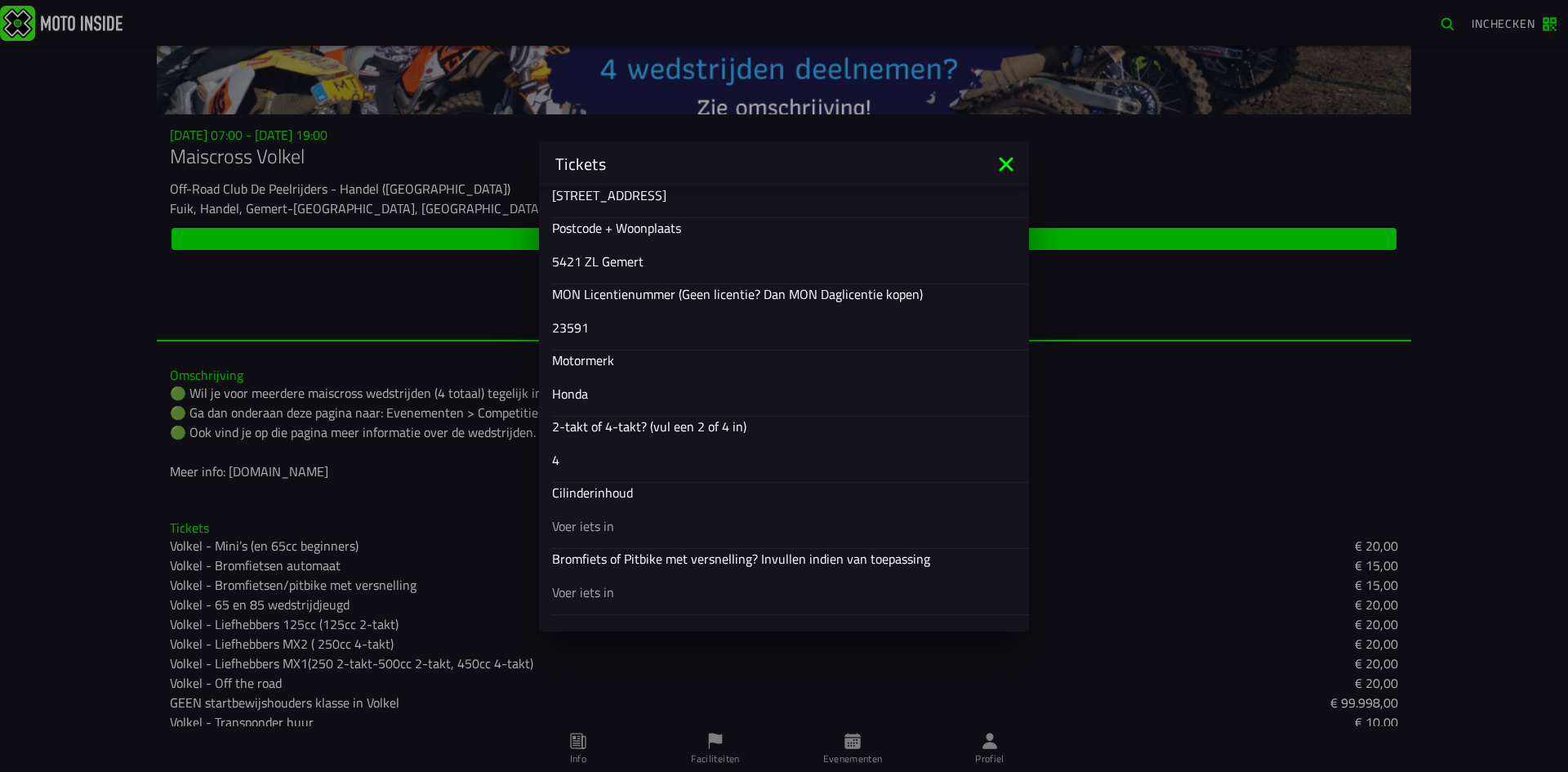
type input "4"
click at [592, 517] on input "text" at bounding box center [784, 525] width 464 height 20
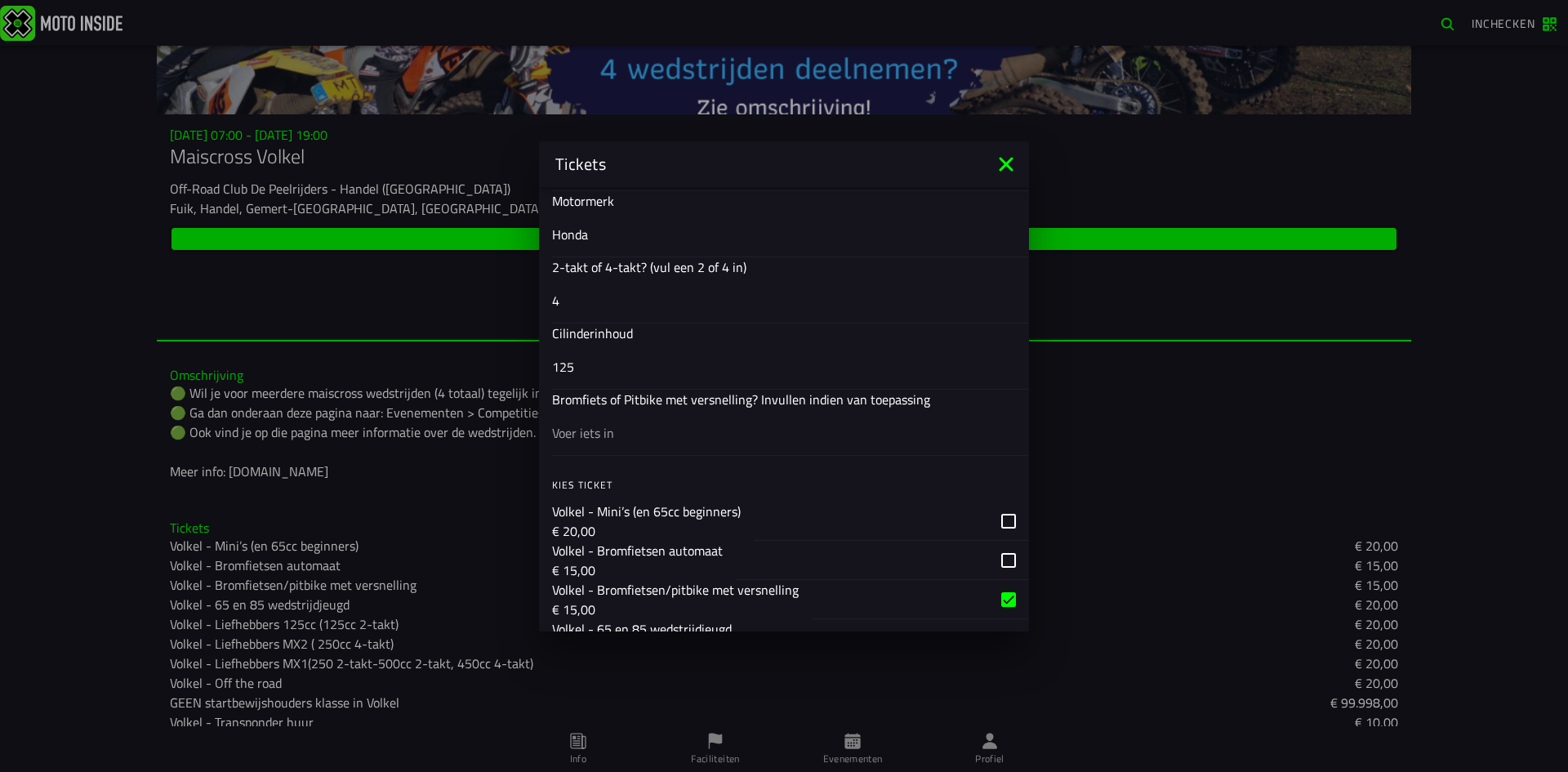
scroll to position [750, 0]
type input "125"
click at [613, 438] on div at bounding box center [784, 427] width 464 height 45
click at [613, 438] on input "text" at bounding box center [784, 428] width 464 height 20
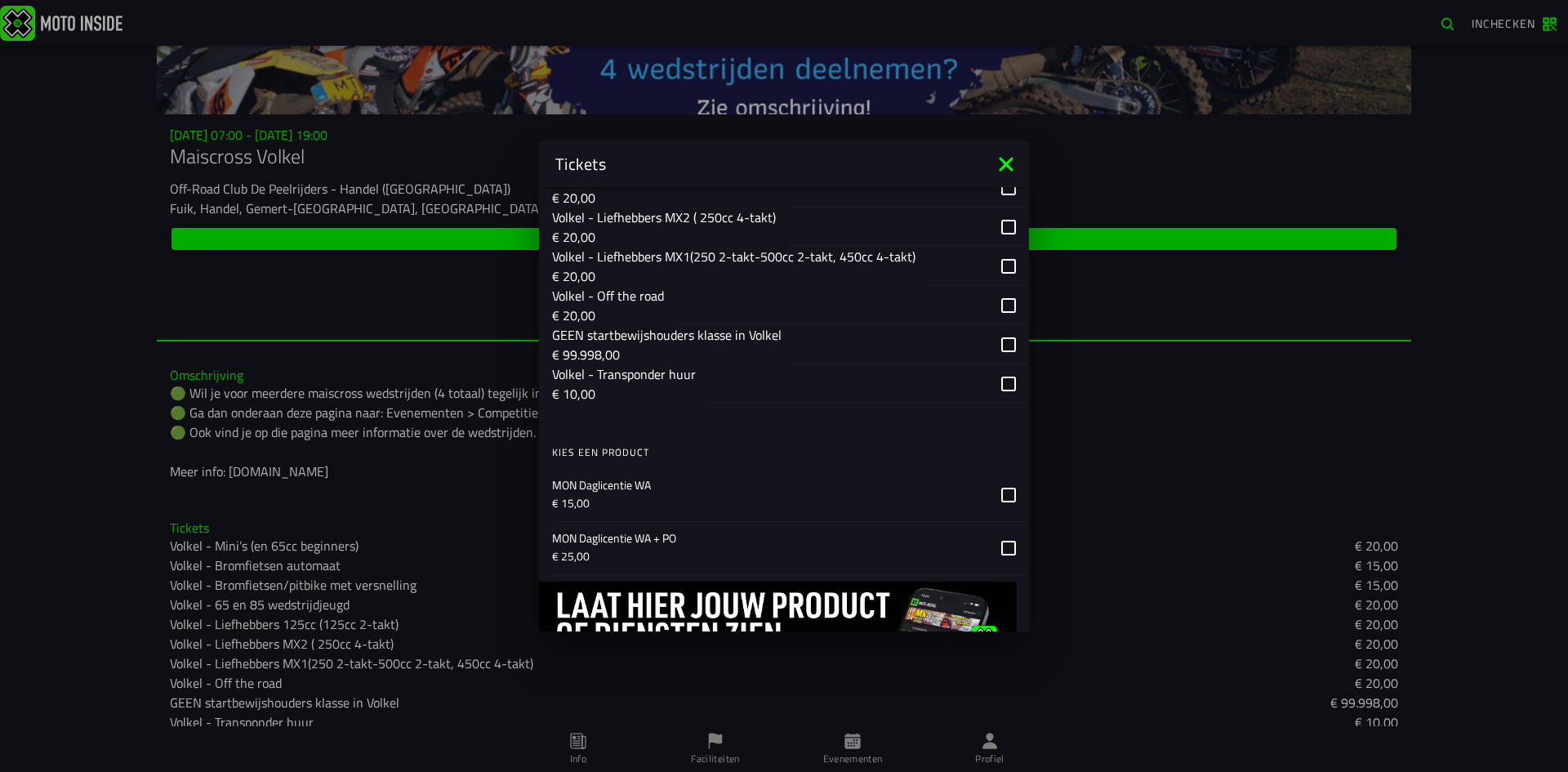
scroll to position [1321, 0]
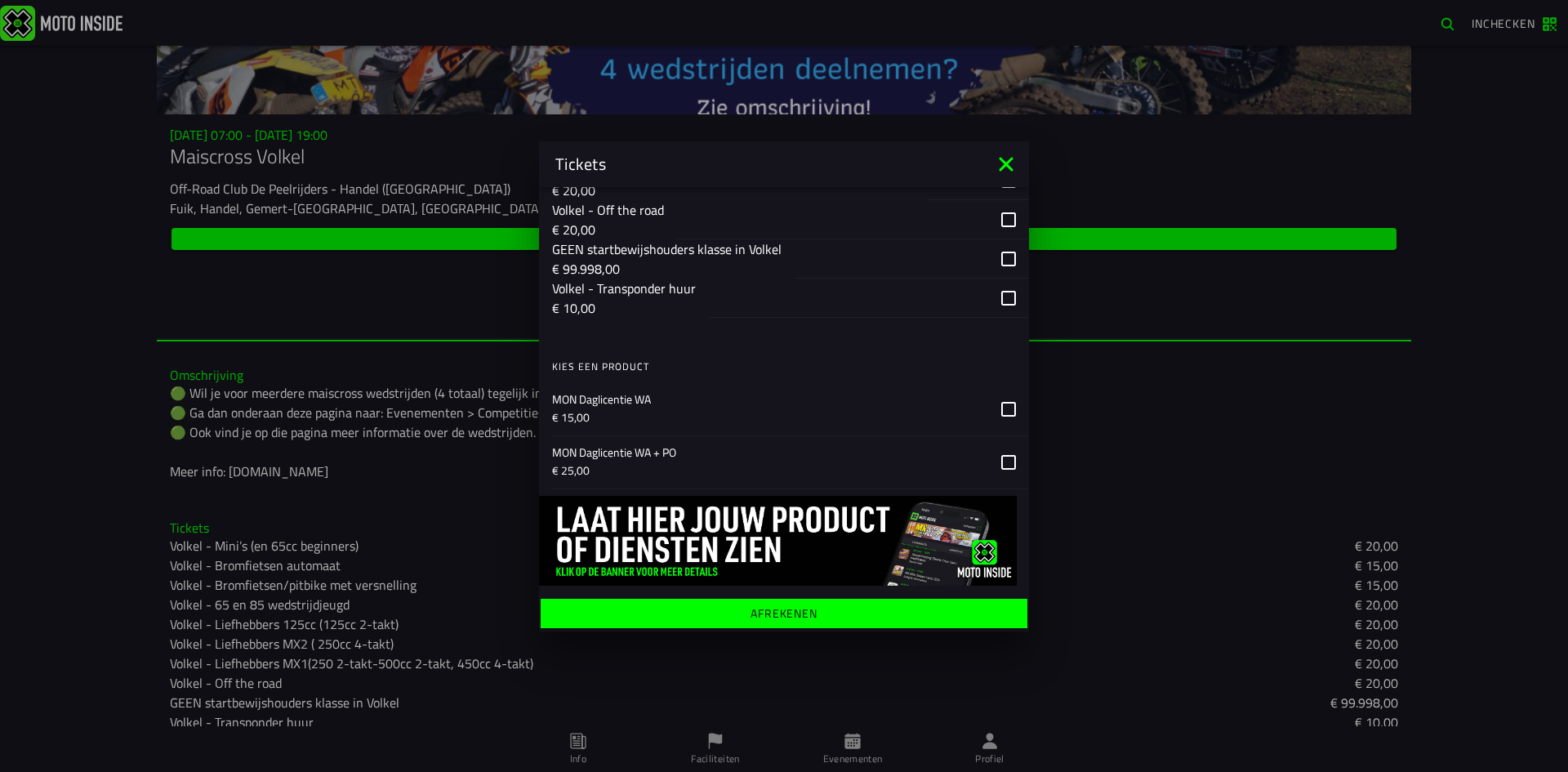
type input "pitbike"
click at [1001, 406] on icon at bounding box center [1008, 409] width 15 height 15
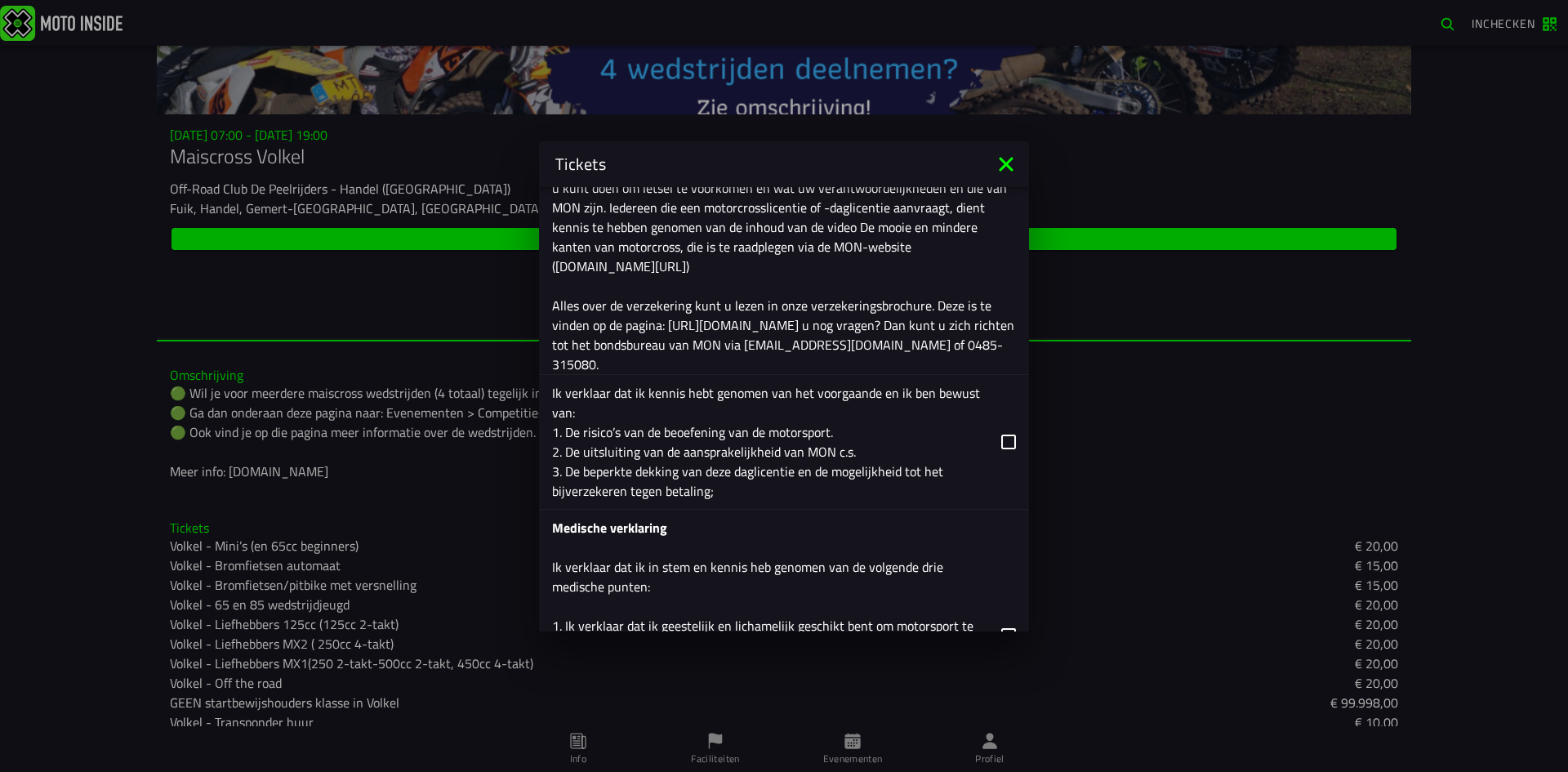
scroll to position [2242, 0]
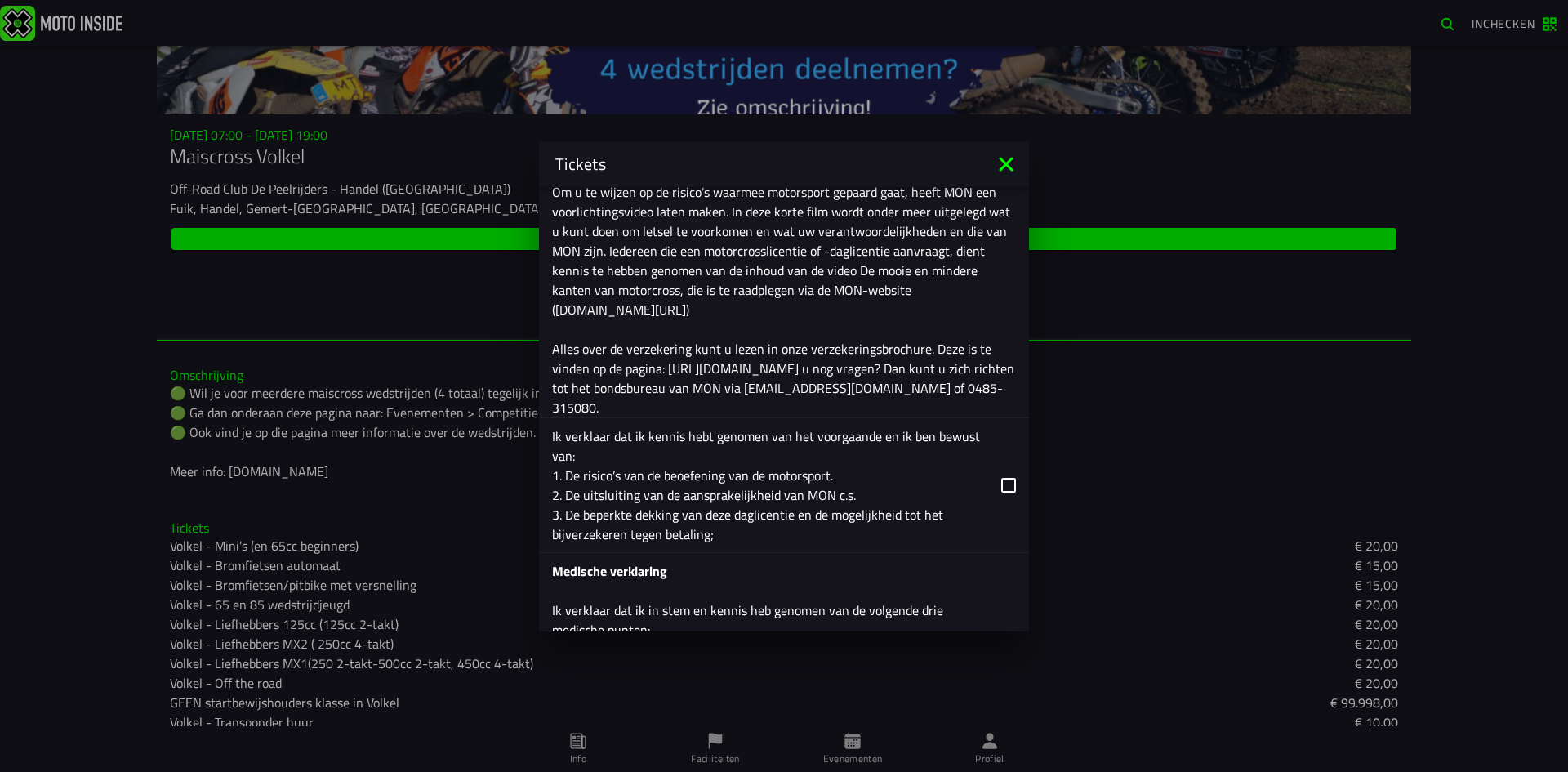
click at [1003, 484] on icon at bounding box center [1008, 484] width 15 height 15
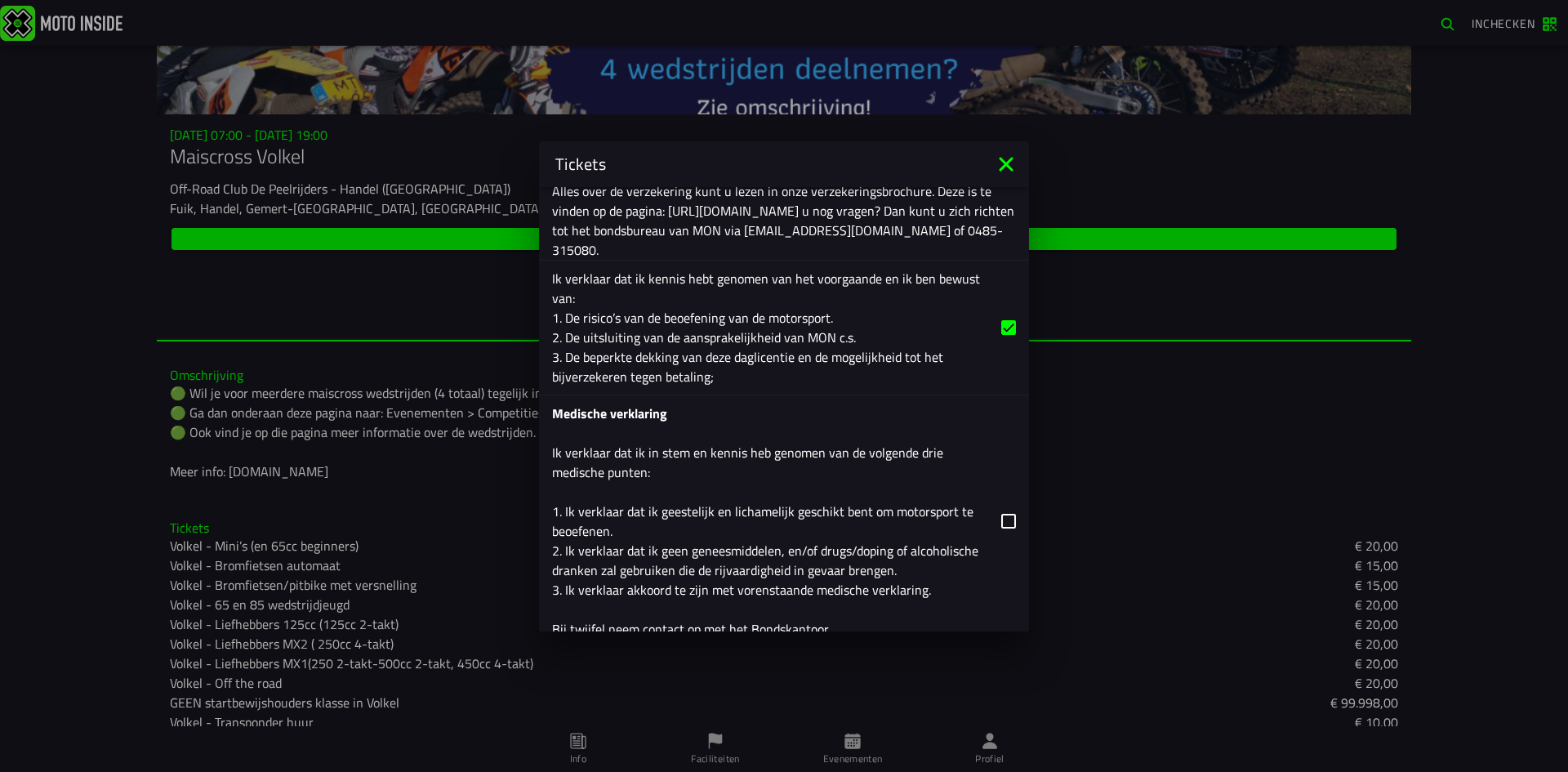
scroll to position [2406, 0]
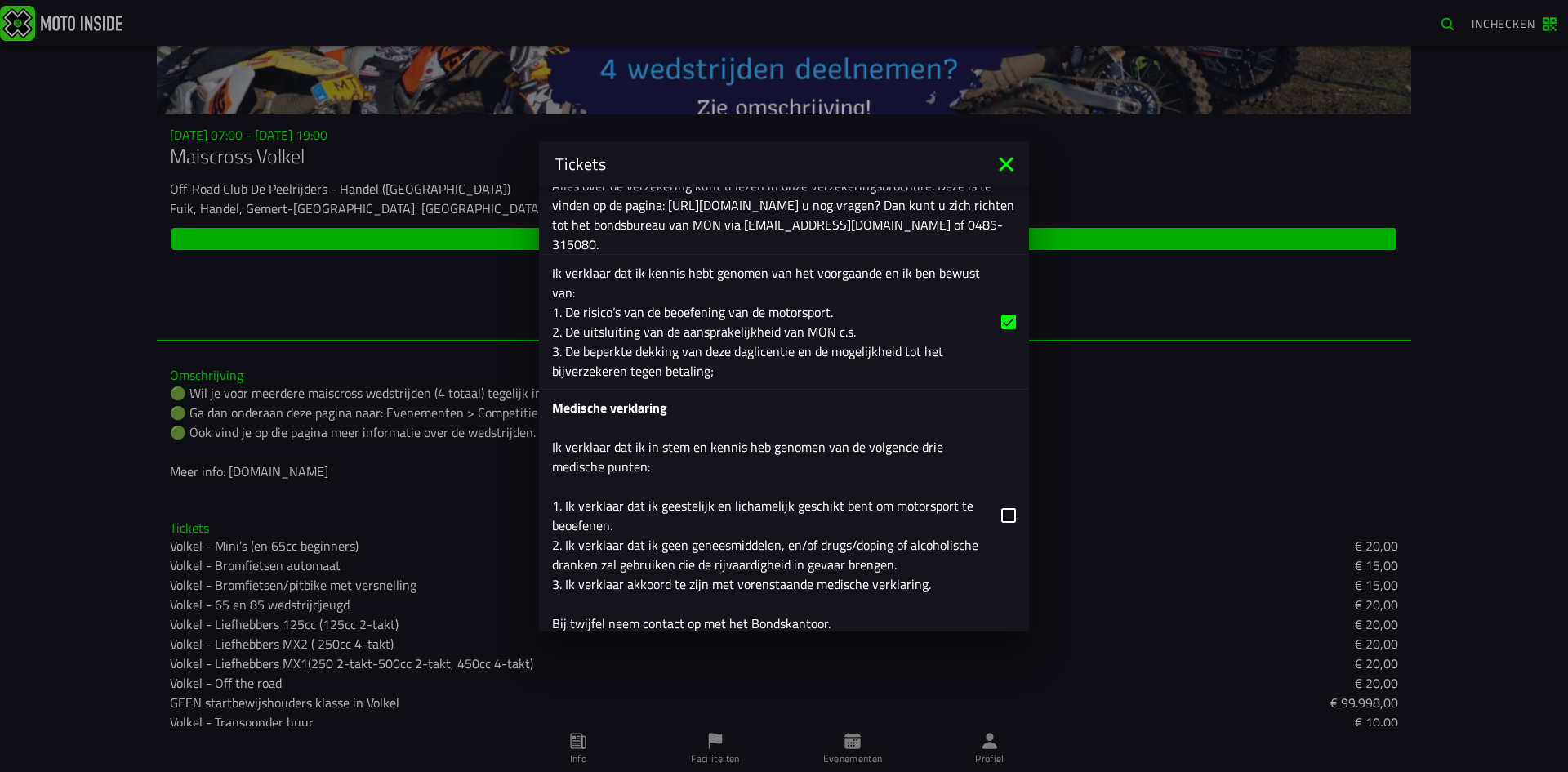
click at [1001, 517] on icon at bounding box center [1008, 515] width 15 height 15
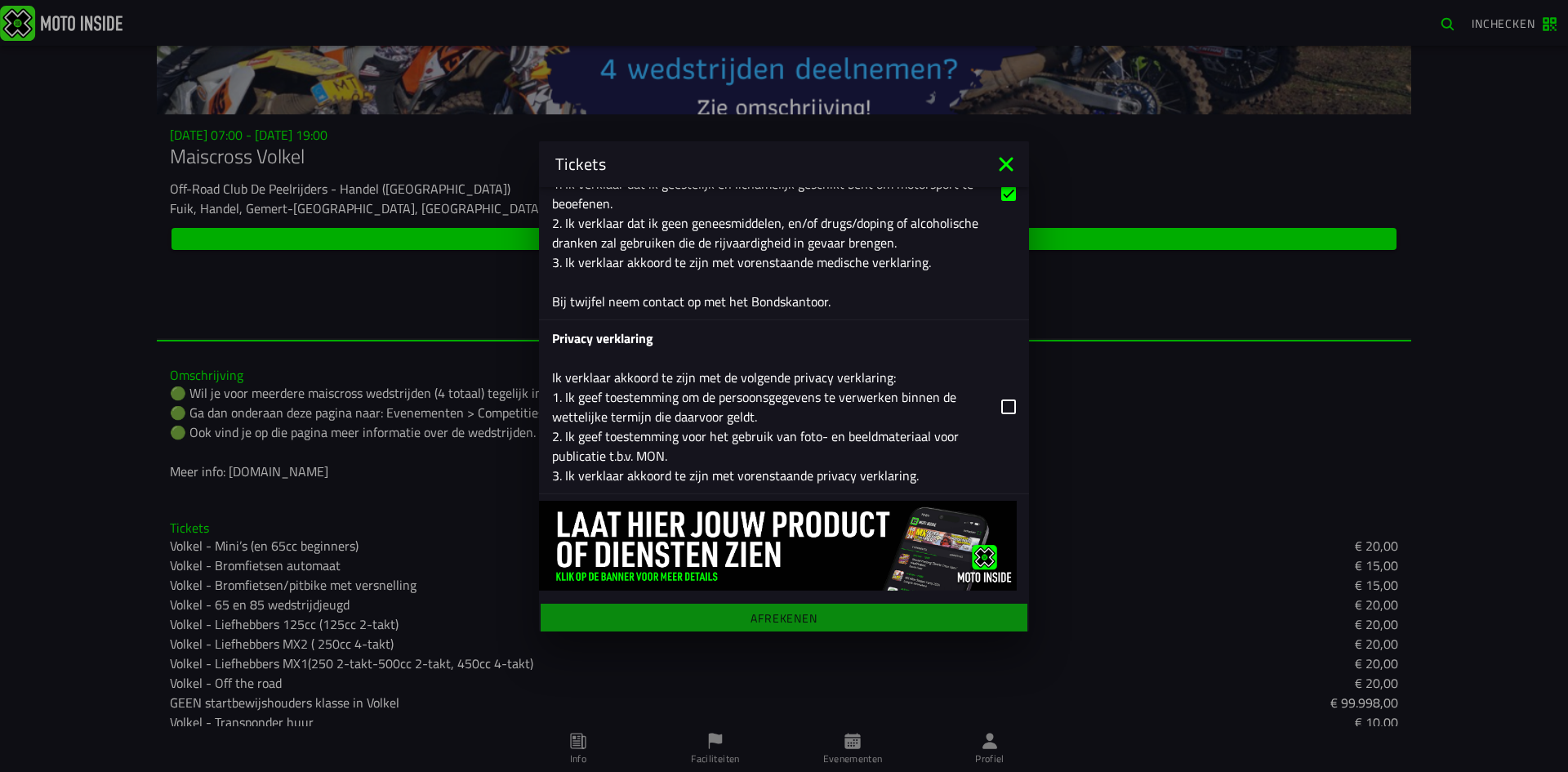
scroll to position [2732, 0]
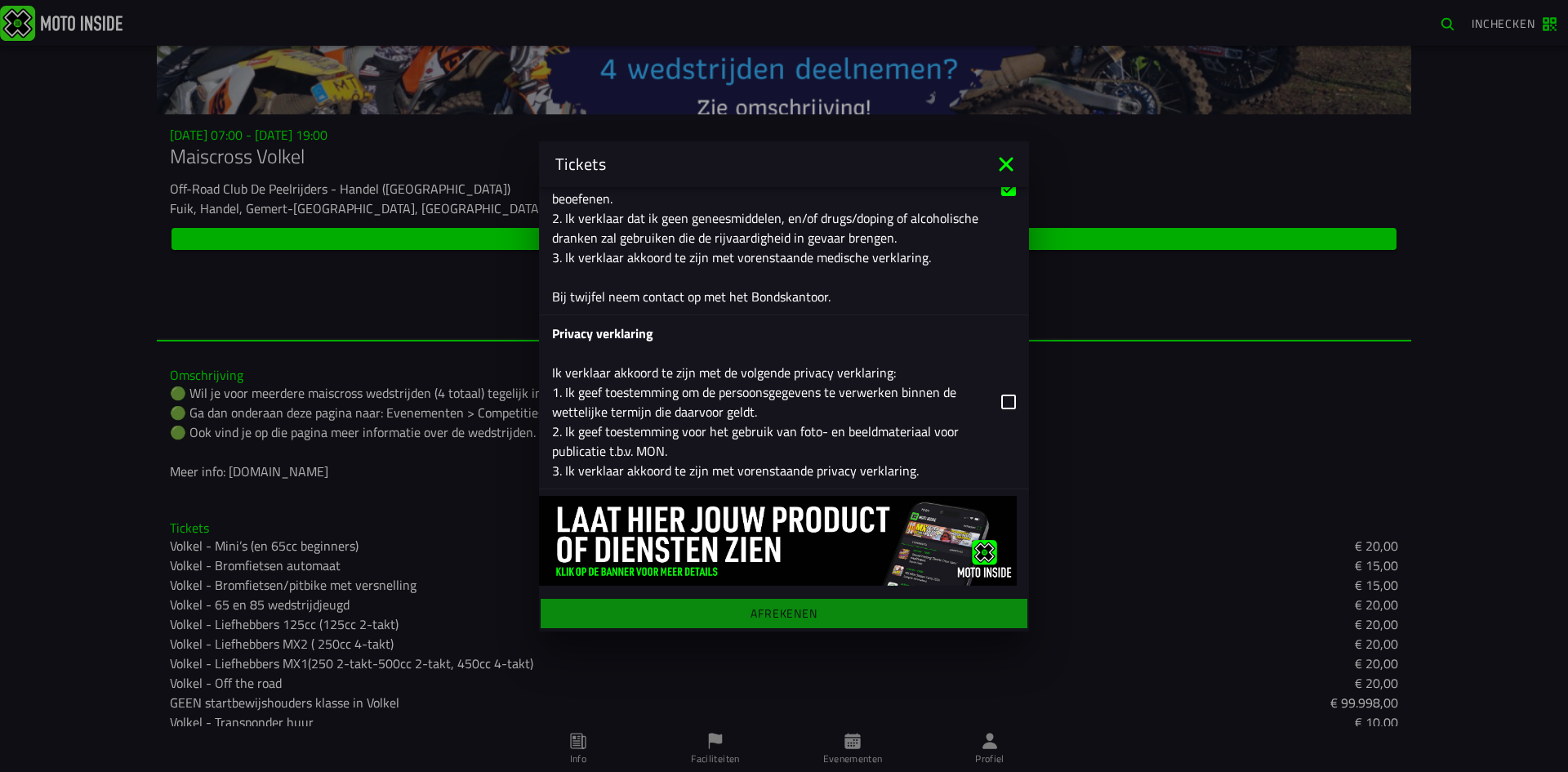
click at [1001, 399] on icon at bounding box center [1008, 402] width 15 height 15
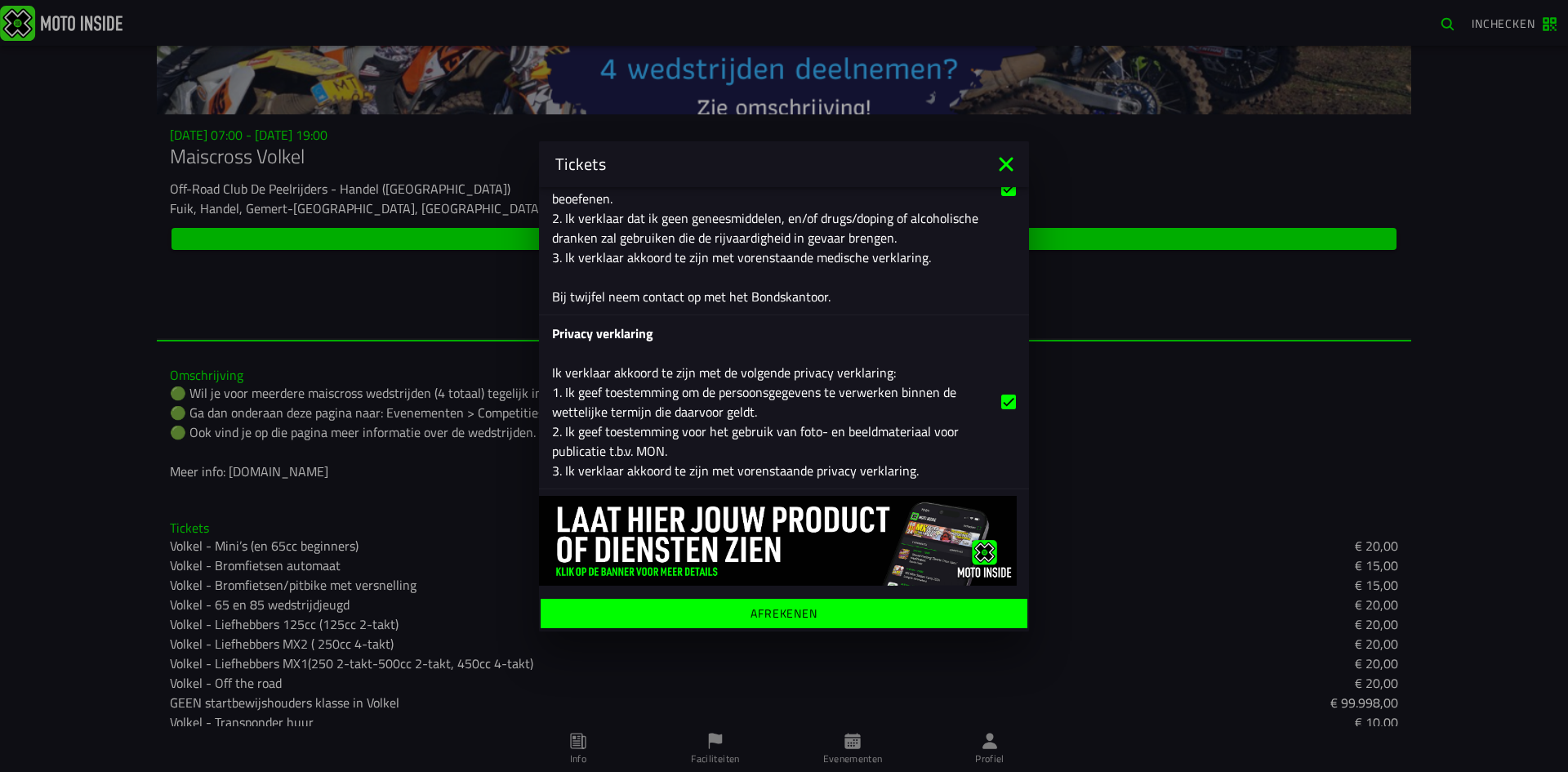
click at [784, 617] on ion-label "Afrekenen" at bounding box center [784, 612] width 67 height 12
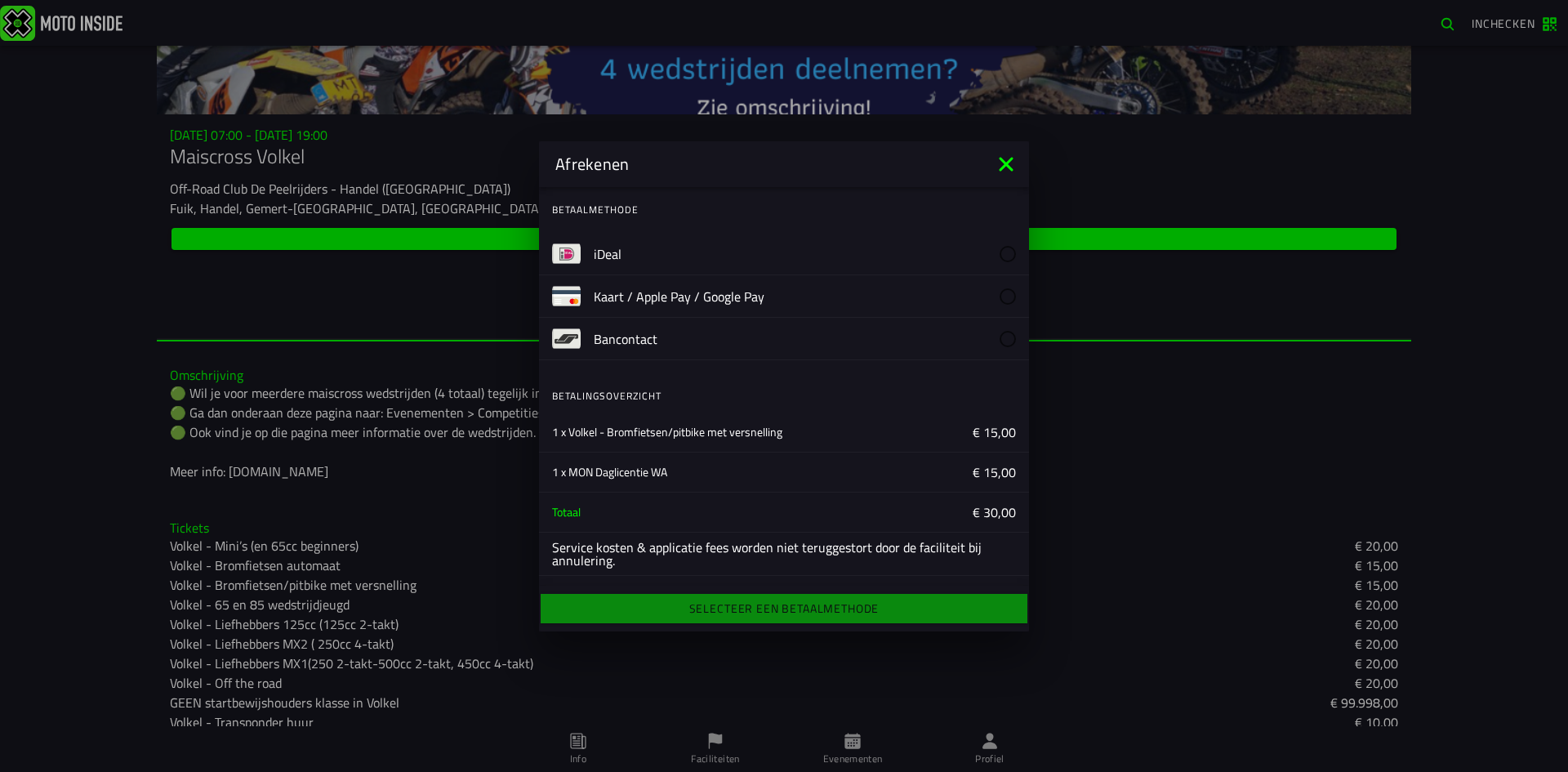
click at [623, 244] on label "iDeal" at bounding box center [805, 253] width 422 height 42
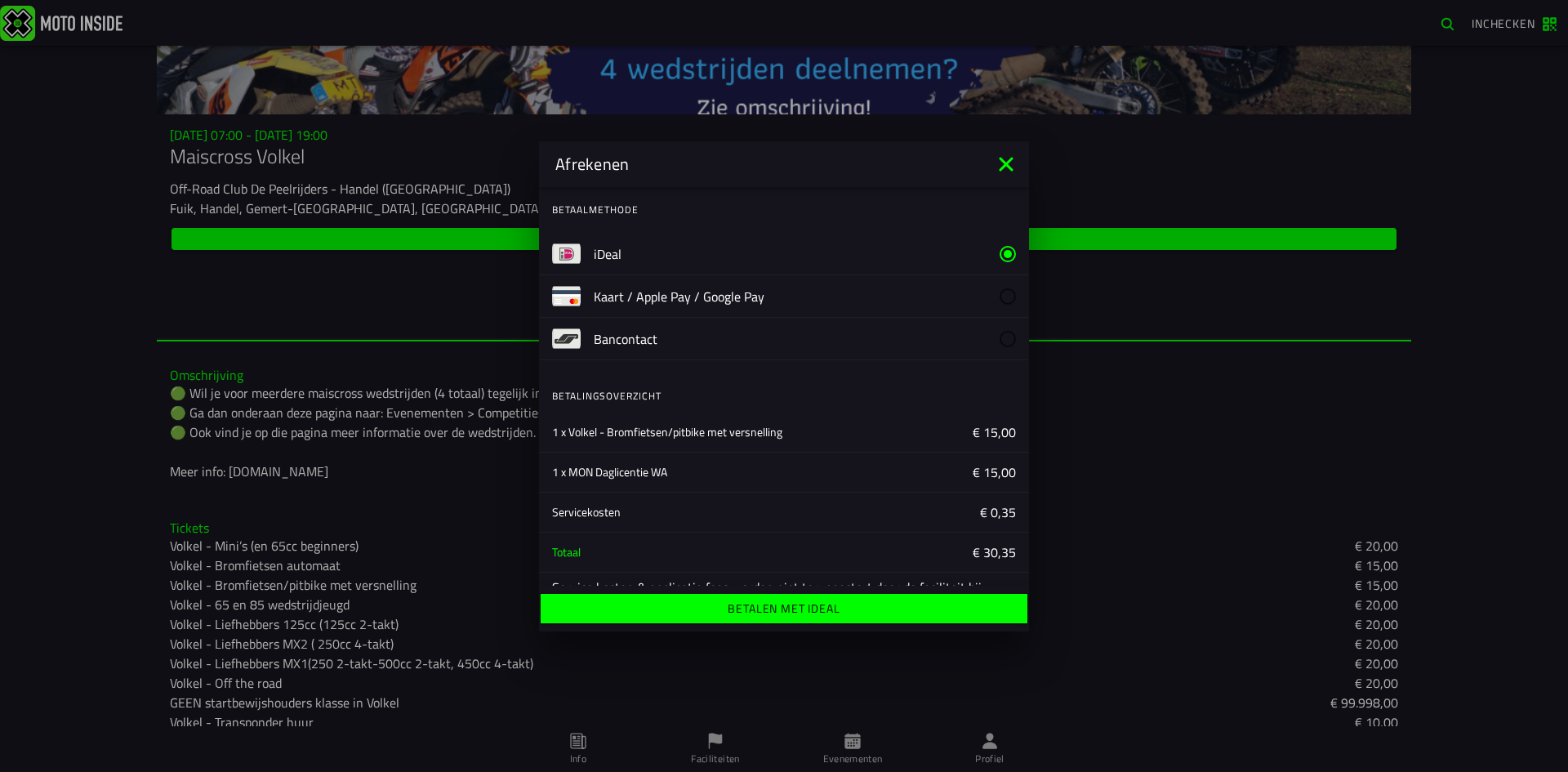
click at [720, 614] on button "Betalen met iDeal" at bounding box center [784, 608] width 487 height 29
